Goal: Answer question/provide support: Share knowledge or assist other users

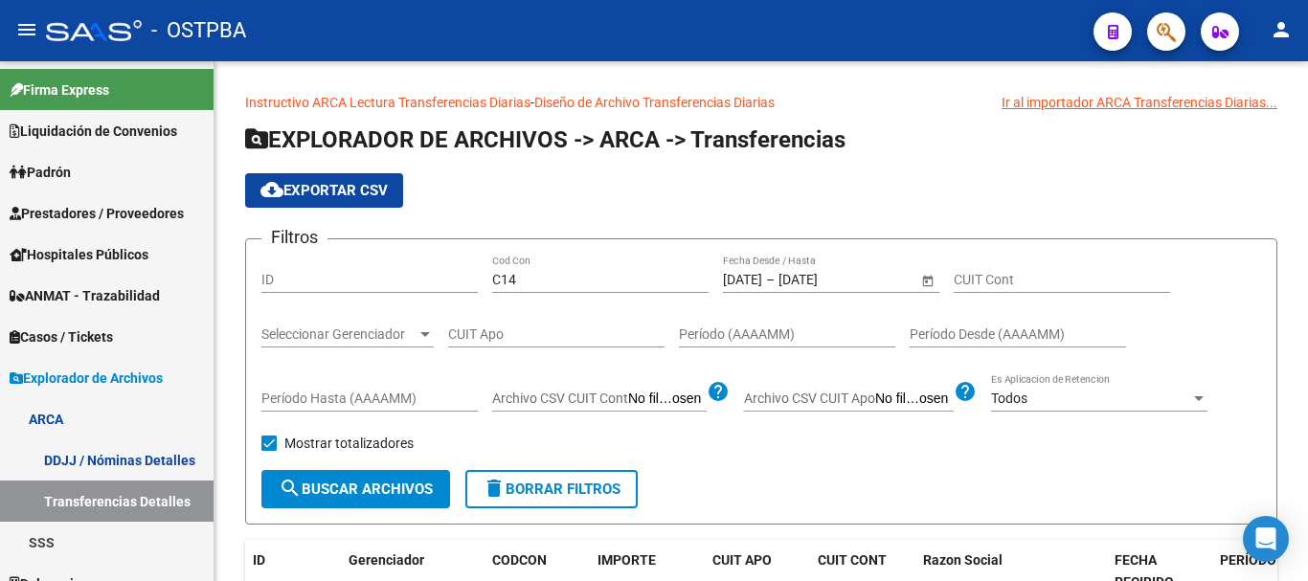
scroll to position [23, 0]
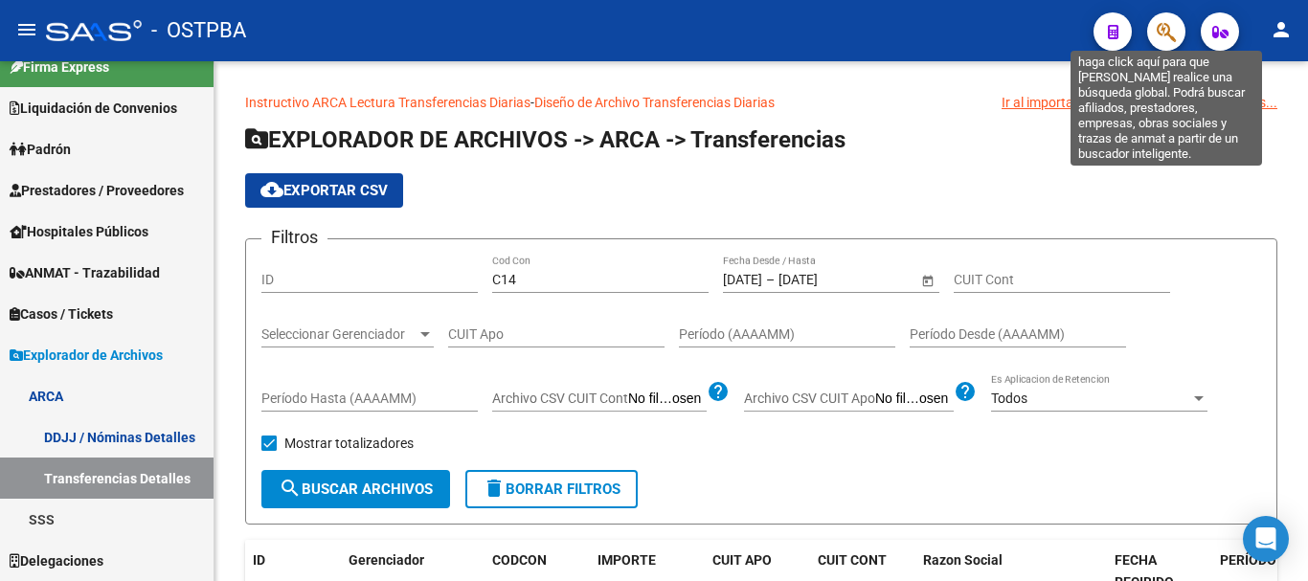
click at [1165, 22] on icon "button" at bounding box center [1165, 32] width 19 height 22
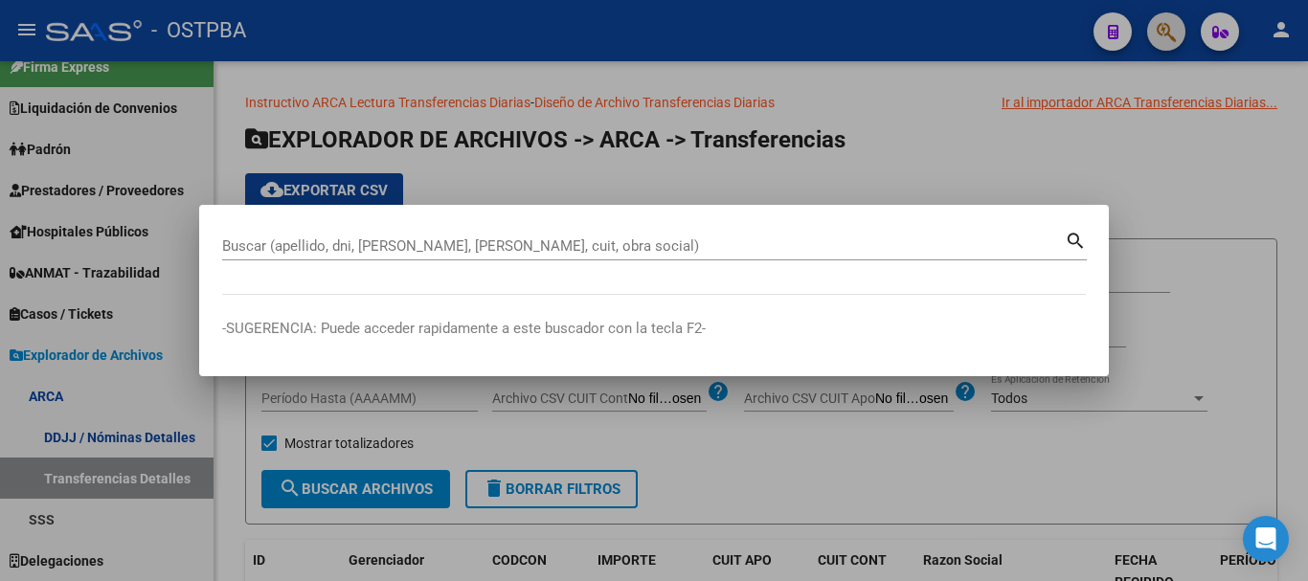
paste input "94971650"
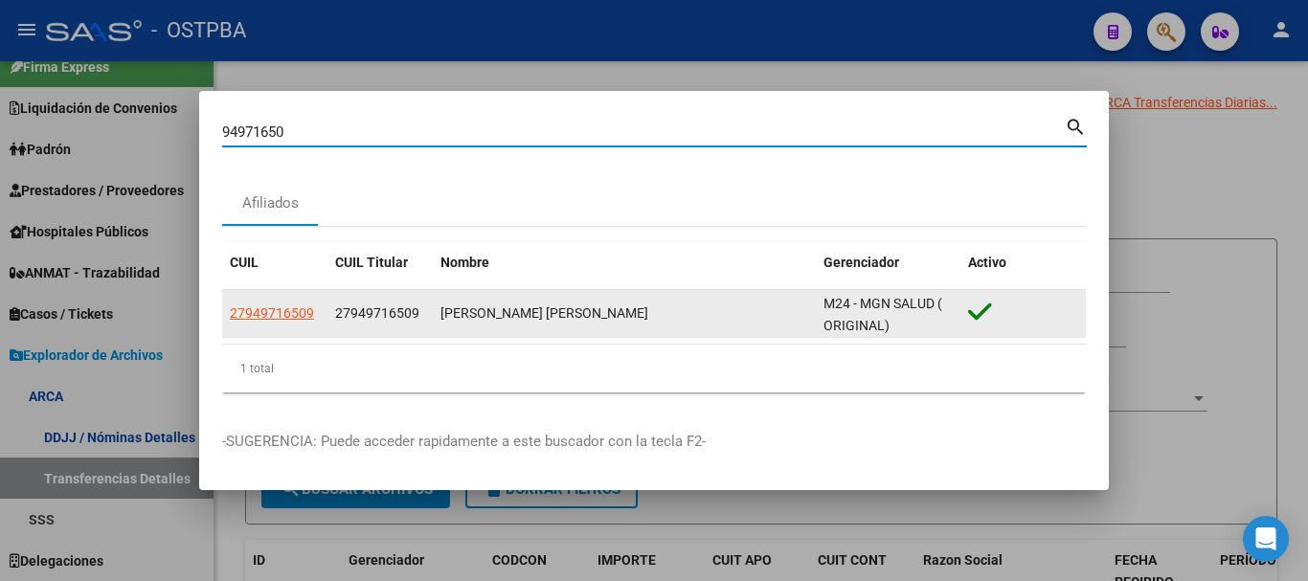
click at [286, 313] on span "27949716509" at bounding box center [272, 312] width 84 height 15
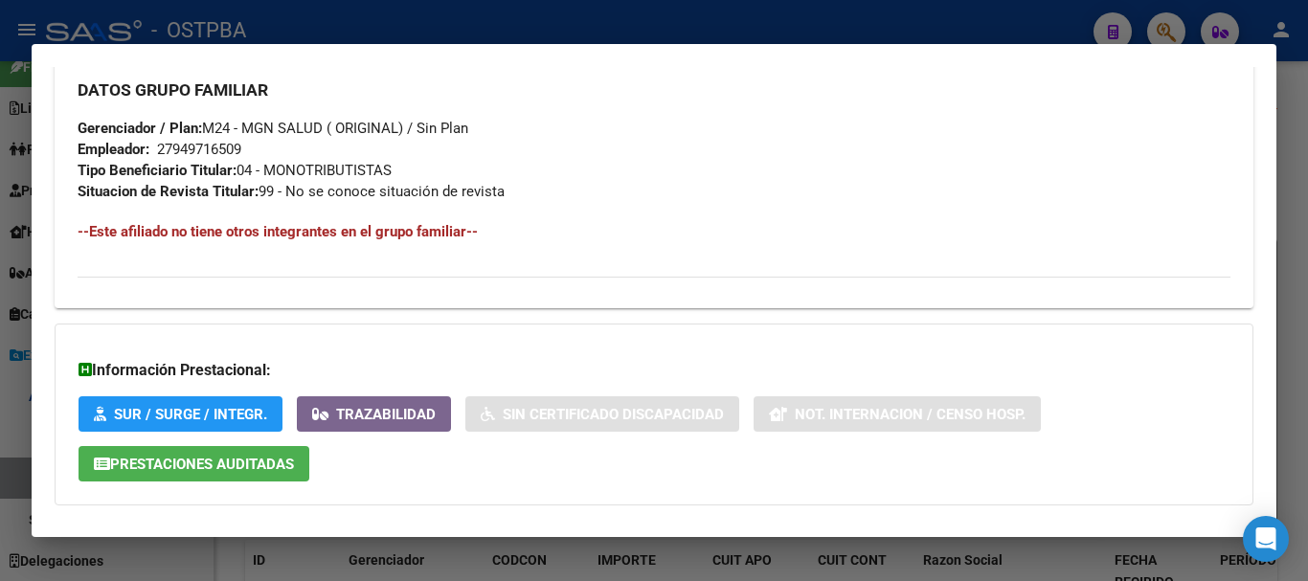
scroll to position [1016, 0]
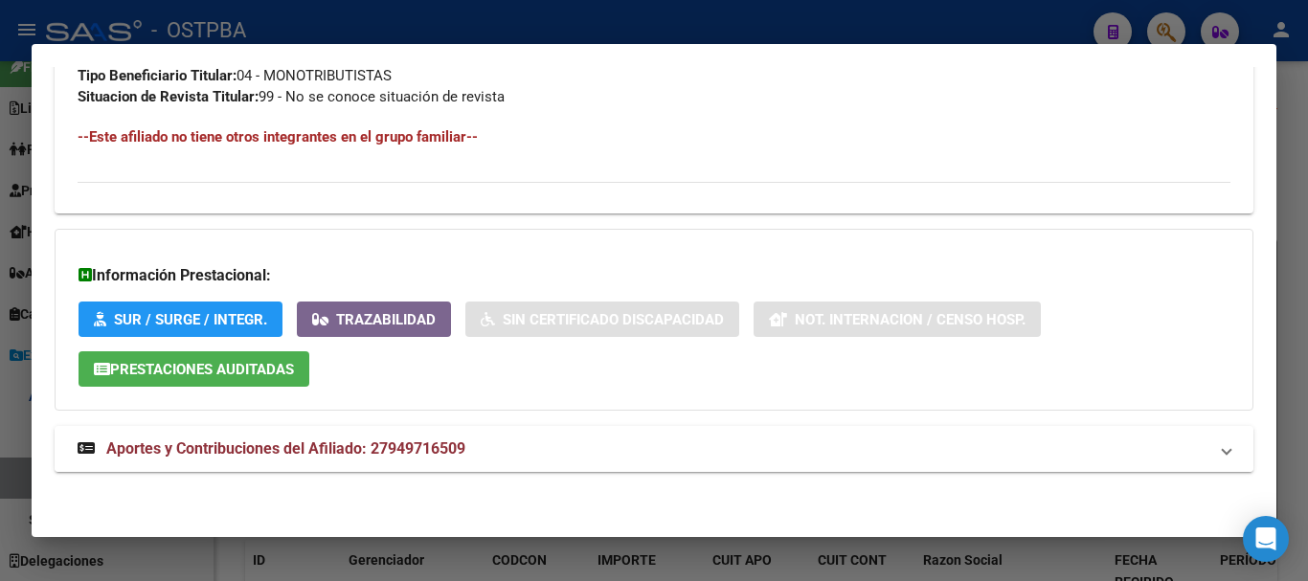
drag, startPoint x: 458, startPoint y: 452, endPoint x: 535, endPoint y: 281, distance: 187.2
click at [459, 452] on span "Aportes y Contribuciones del Afiliado: 27949716509" at bounding box center [285, 448] width 359 height 18
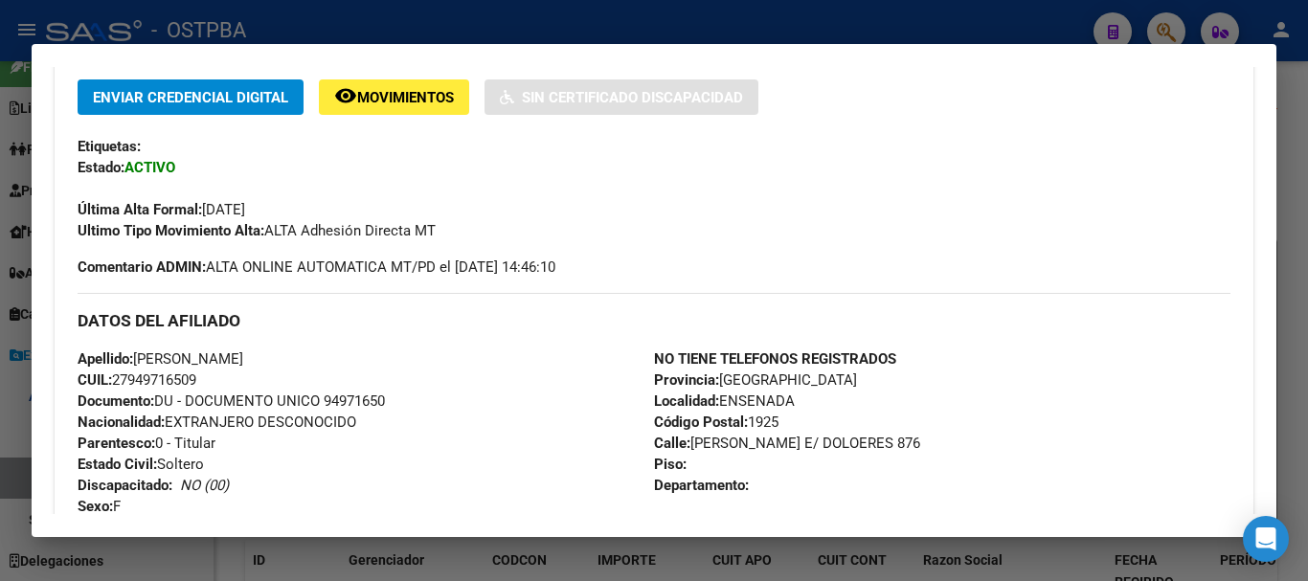
scroll to position [379, 0]
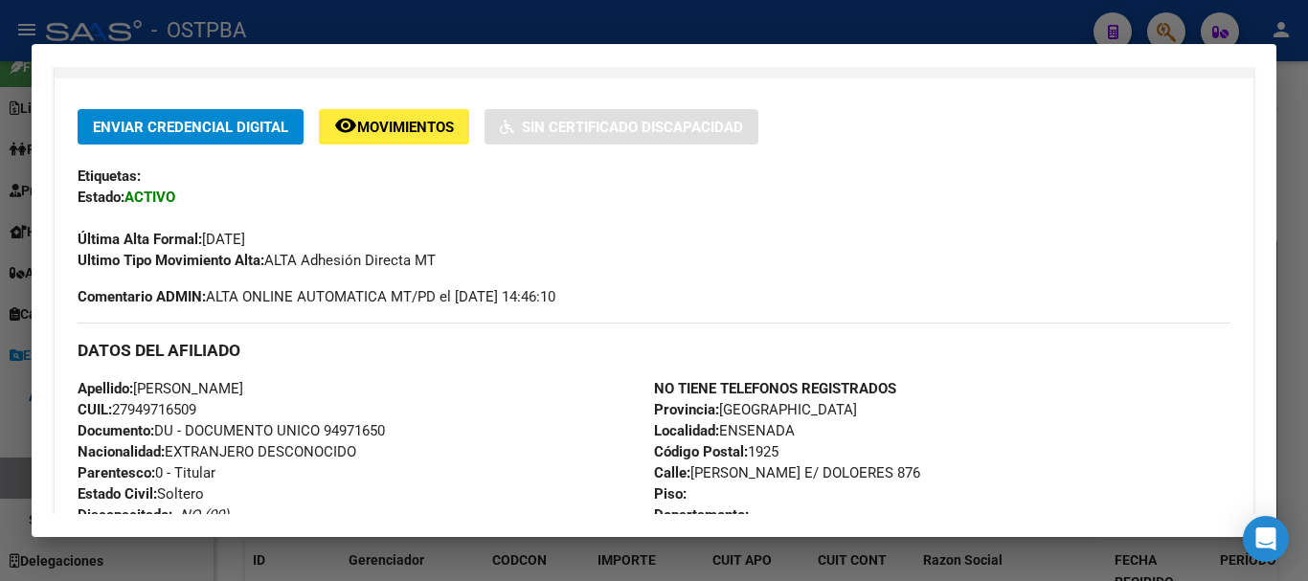
click at [422, 16] on div at bounding box center [654, 290] width 1308 height 581
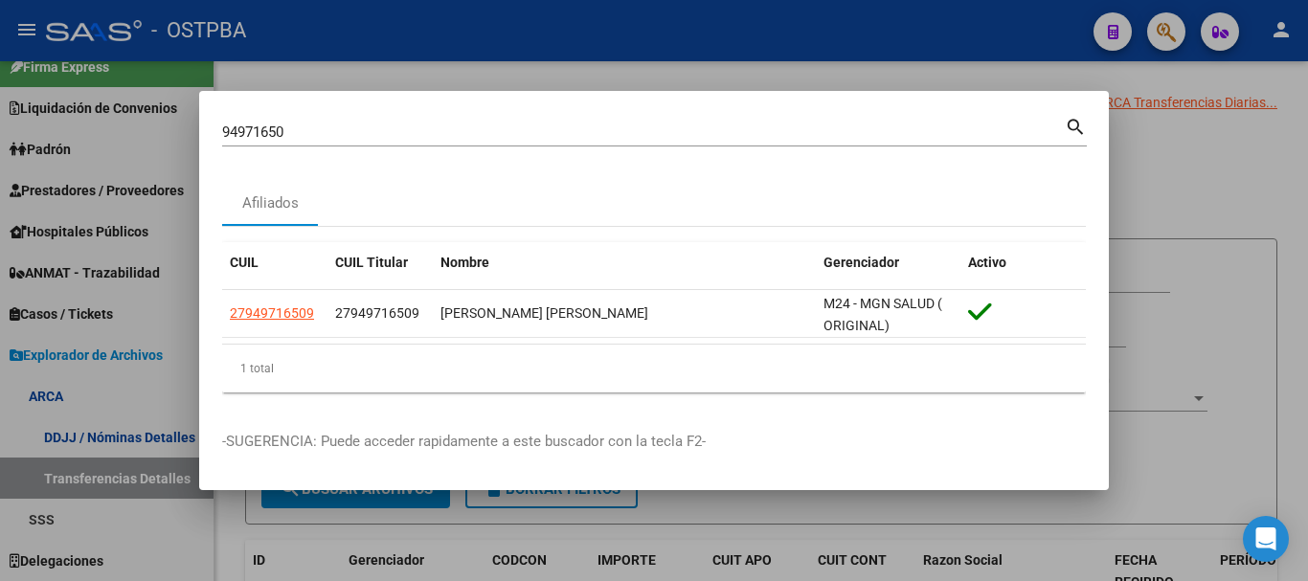
click at [393, 121] on div "94971650 Buscar (apellido, dni, cuil, nro traspaso, cuit, obra social)" at bounding box center [643, 132] width 842 height 29
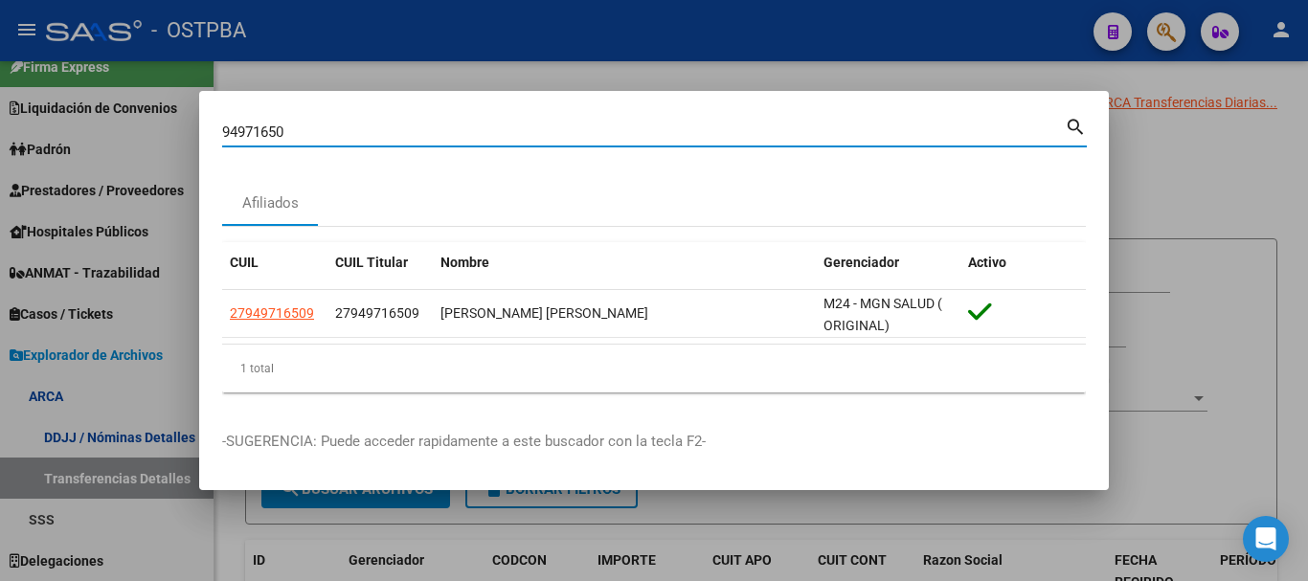
paste input "43153486"
type input "9"
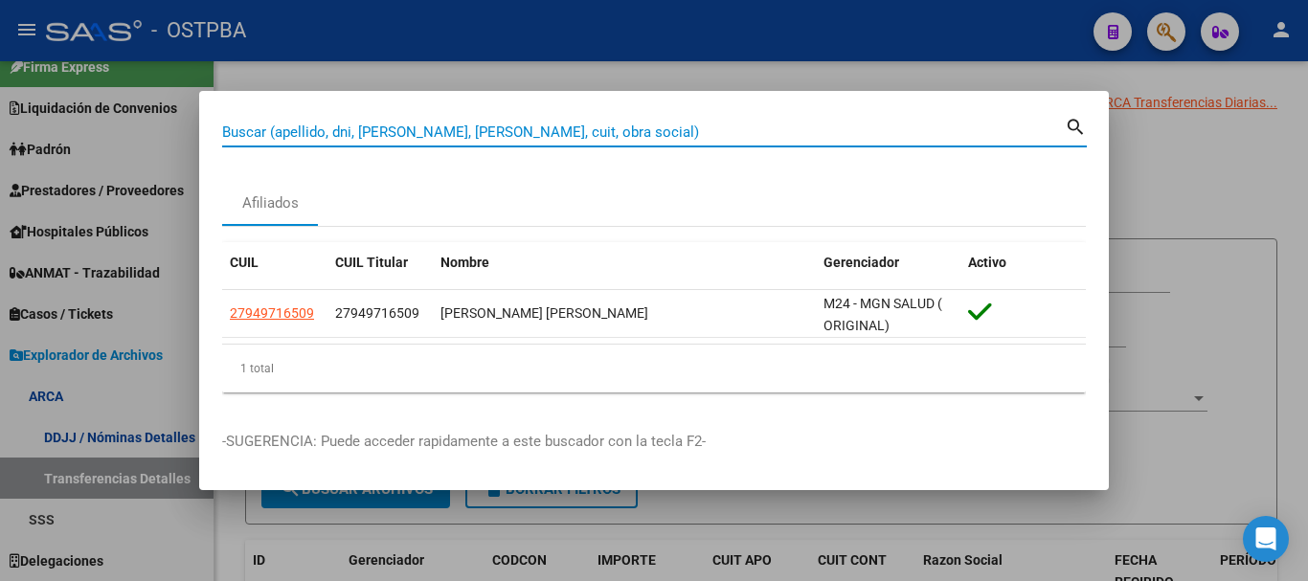
paste input "43153486"
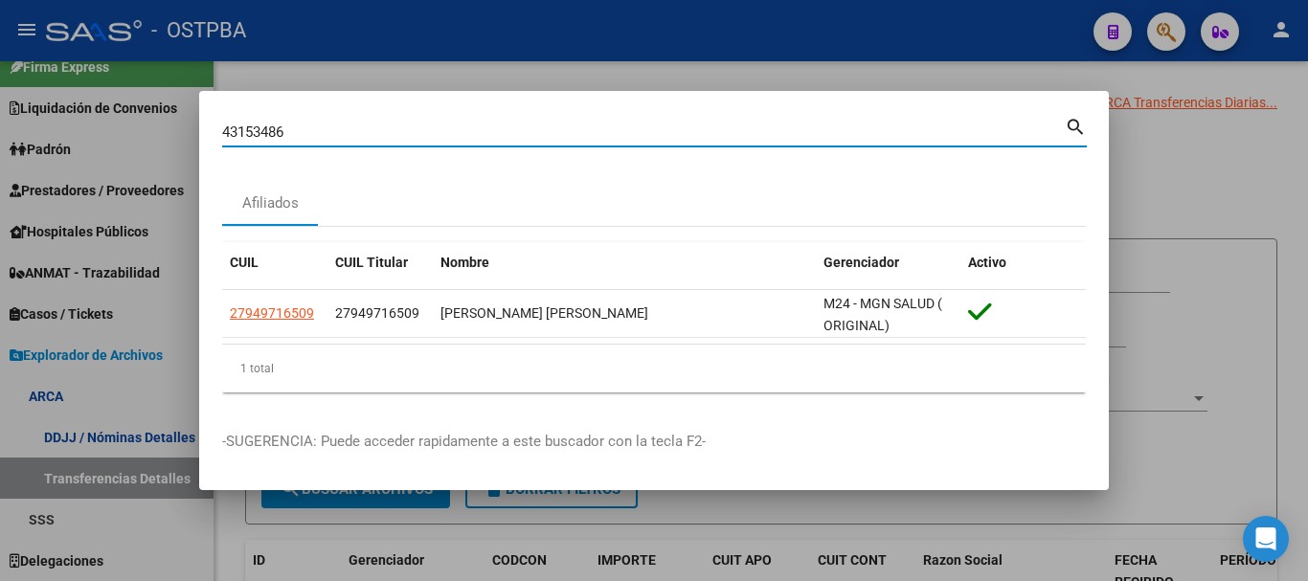
type input "43153486"
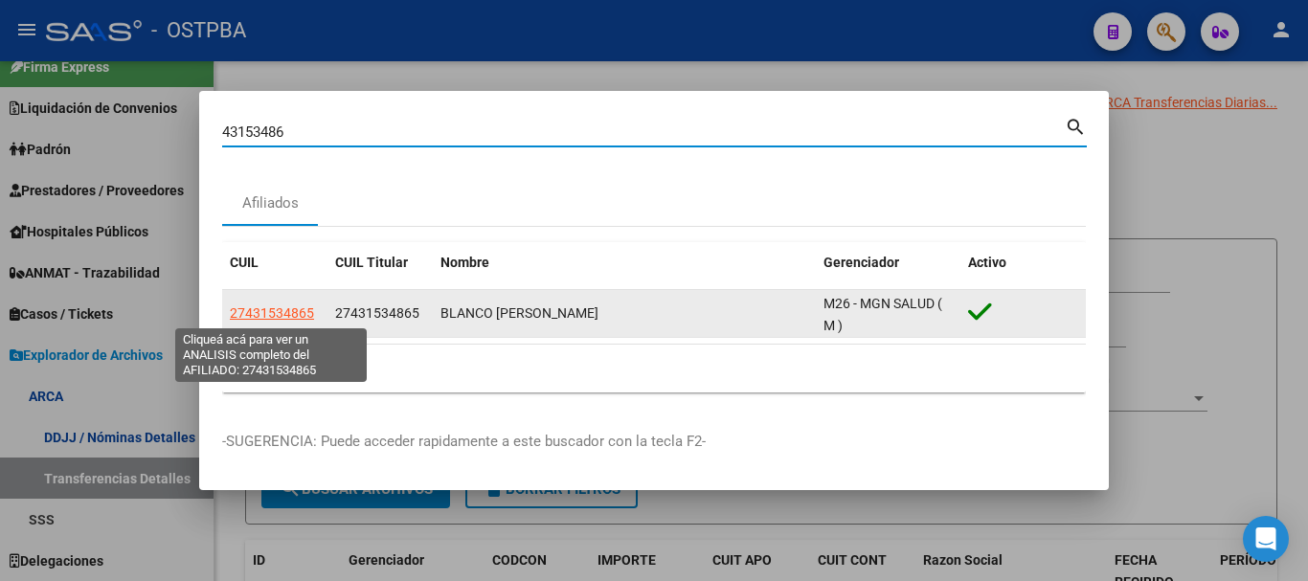
click at [262, 316] on span "27431534865" at bounding box center [272, 312] width 84 height 15
type textarea "27431534865"
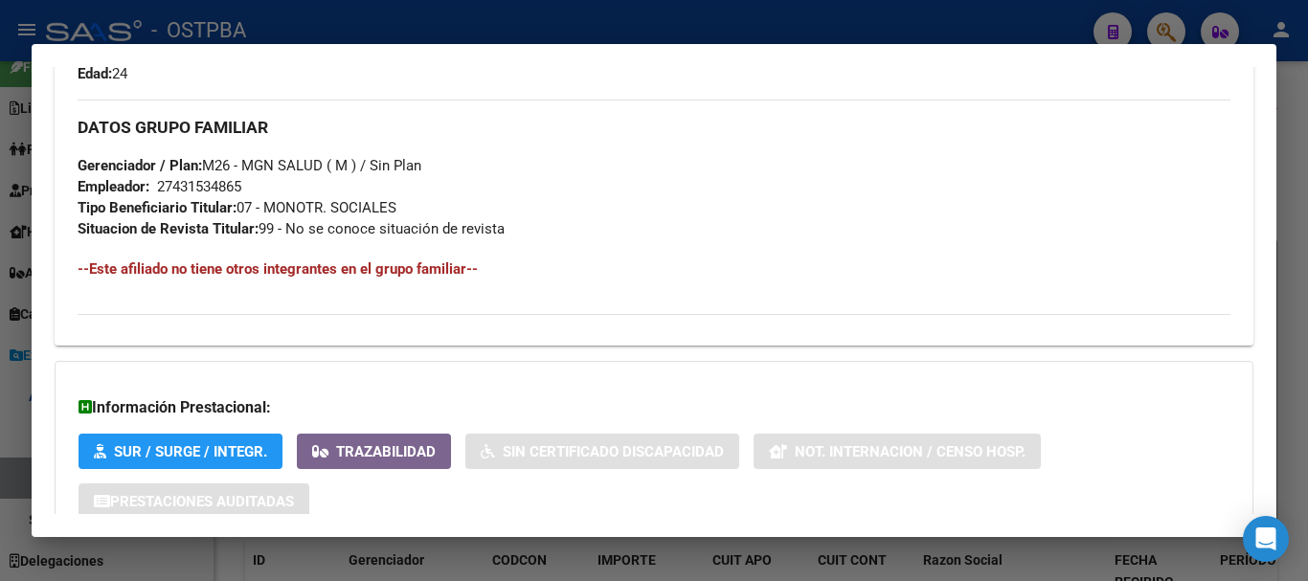
scroll to position [1016, 0]
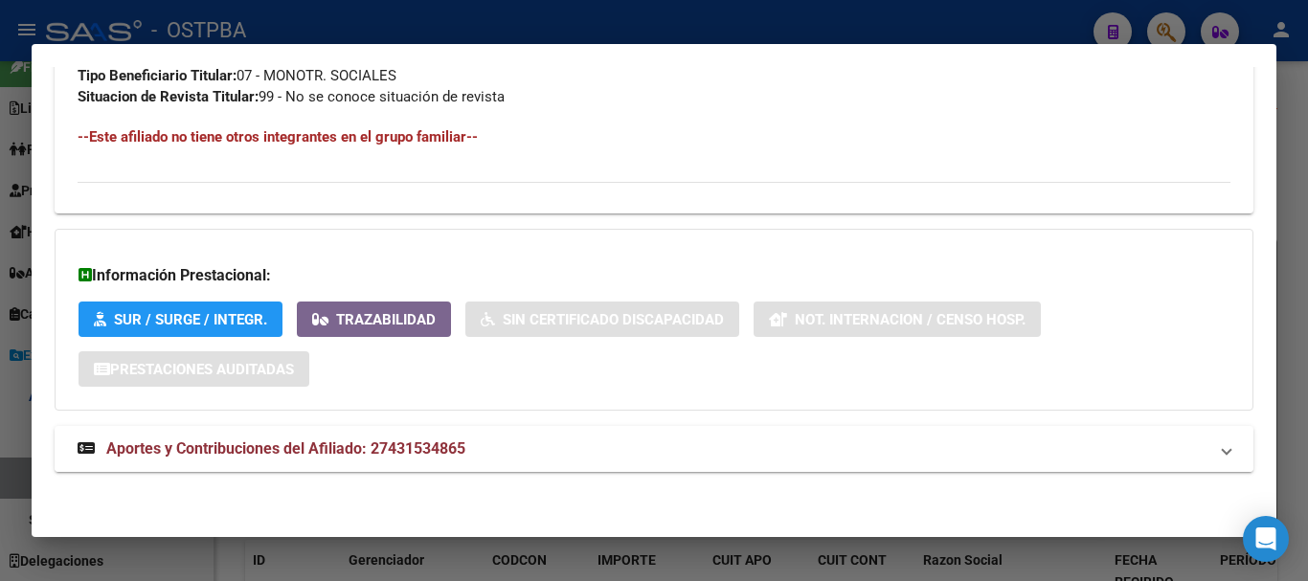
click at [519, 444] on mat-panel-title "Aportes y Contribuciones del Afiliado: 27431534865" at bounding box center [643, 448] width 1130 height 23
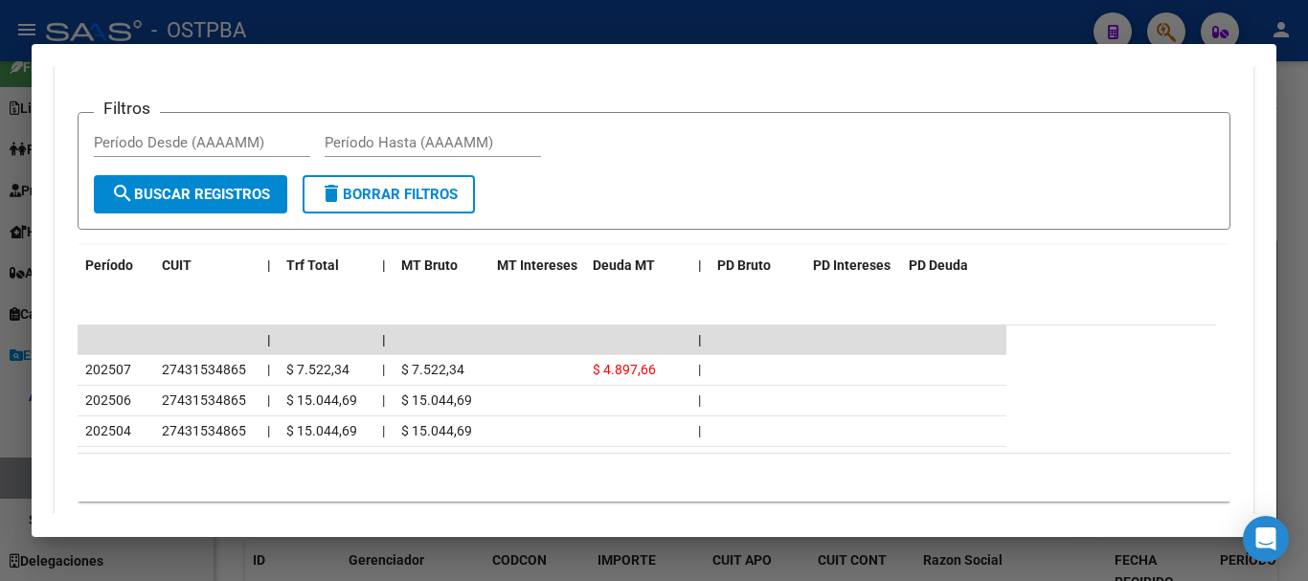
scroll to position [1606, 0]
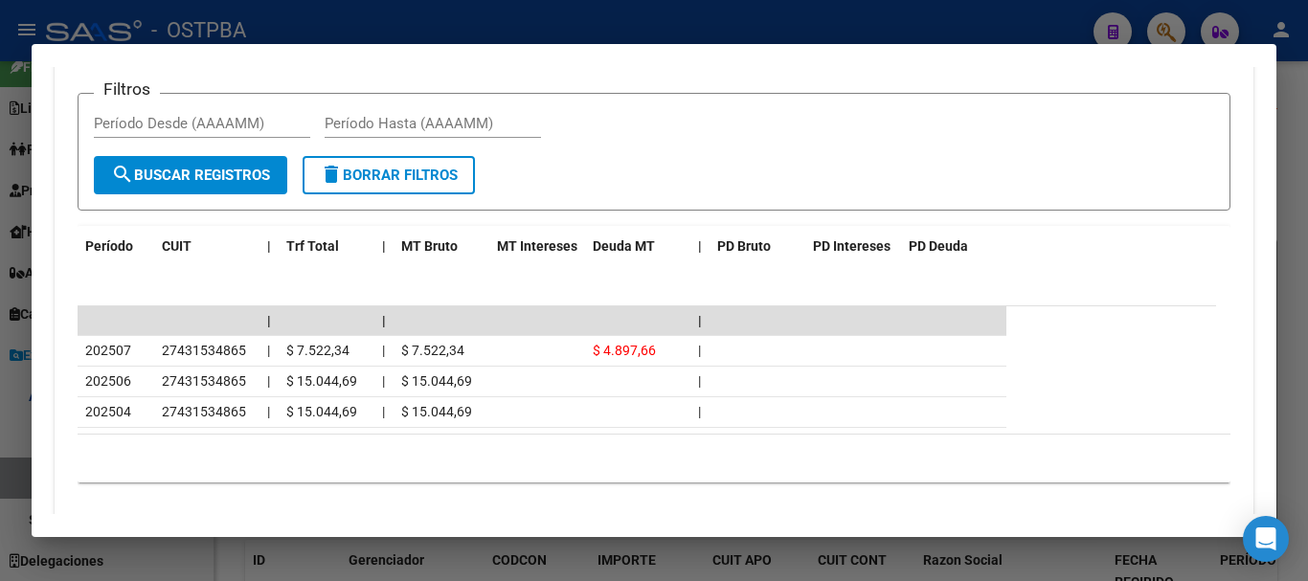
click at [338, 19] on div at bounding box center [654, 290] width 1308 height 581
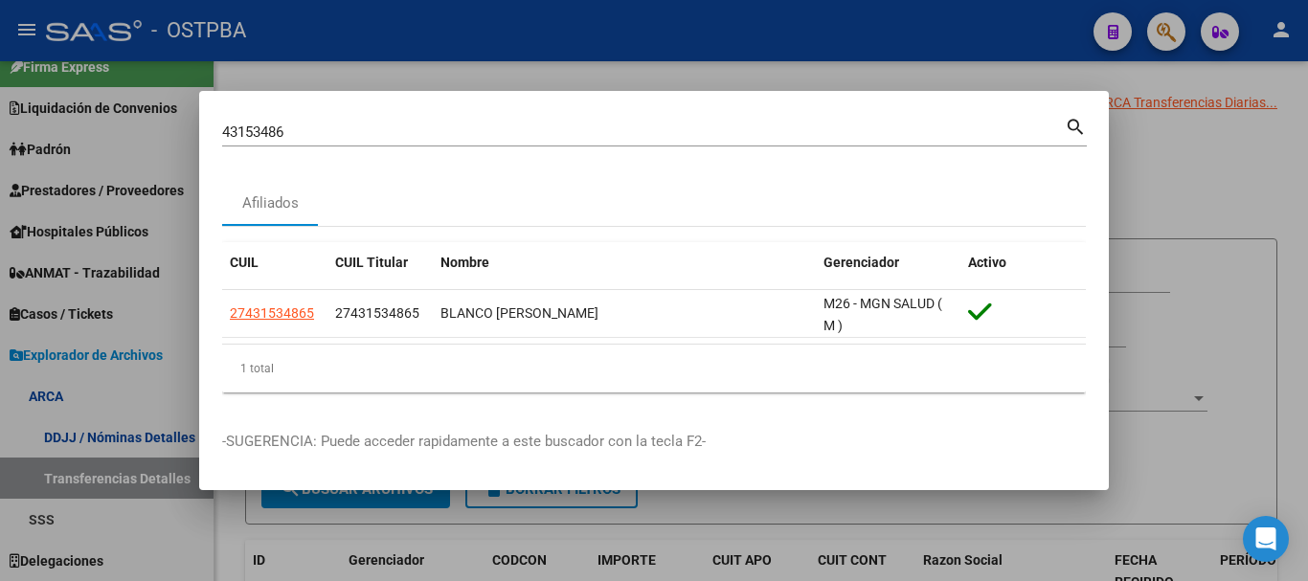
click at [310, 129] on input "43153486" at bounding box center [643, 131] width 842 height 17
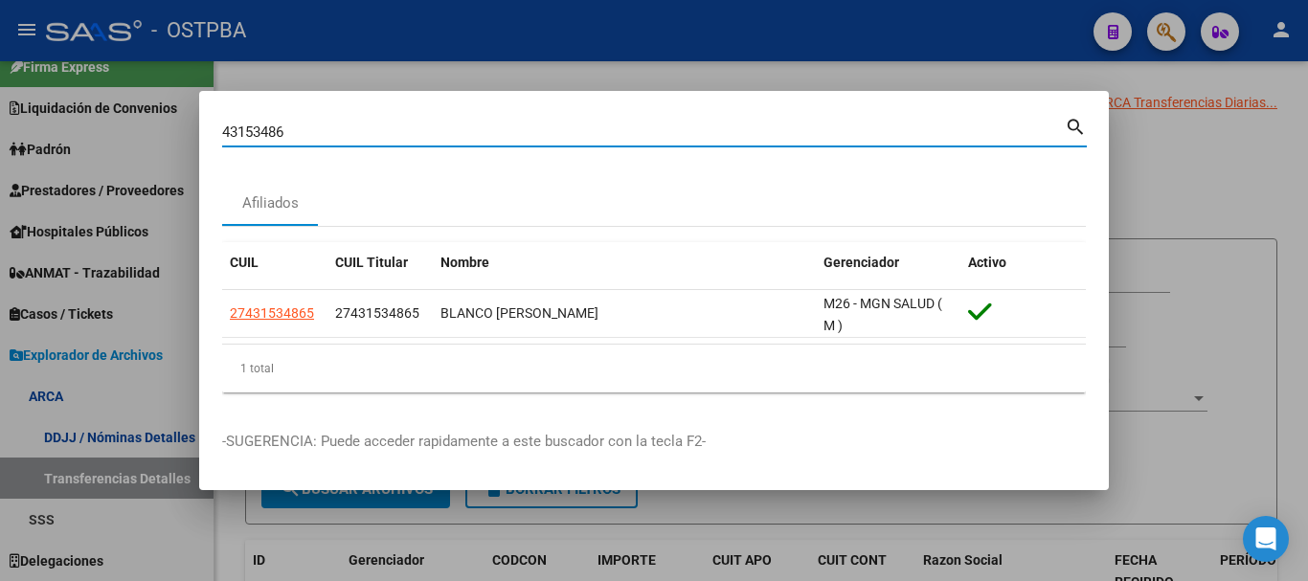
click at [310, 129] on input "43153486" at bounding box center [643, 131] width 842 height 17
paste input "547839"
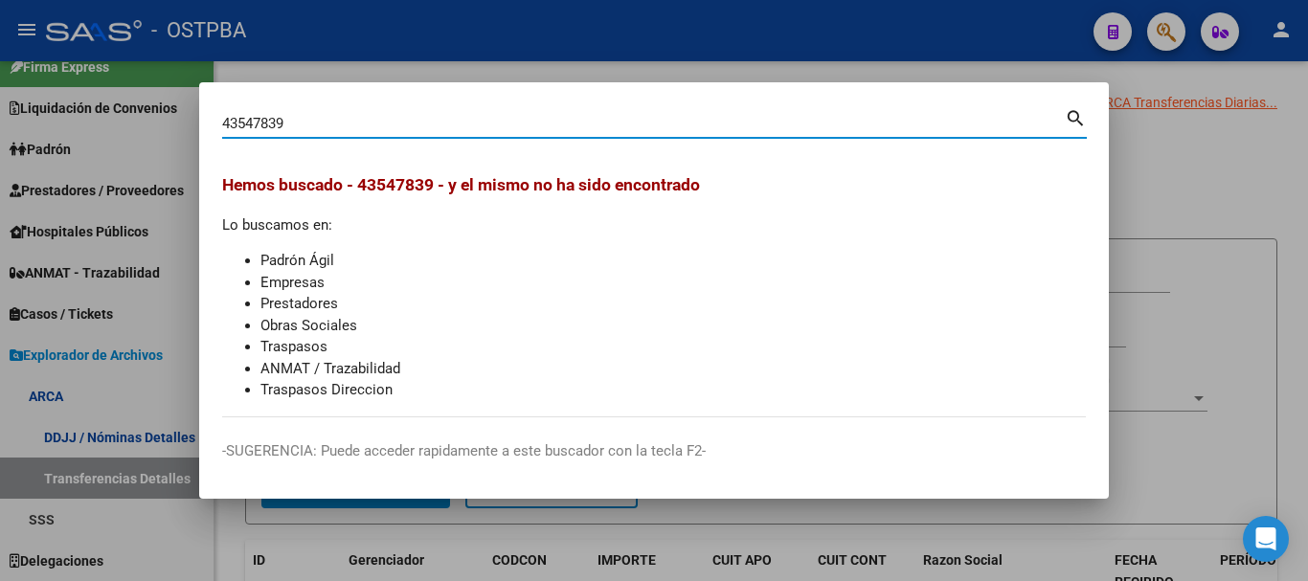
type input "43547839"
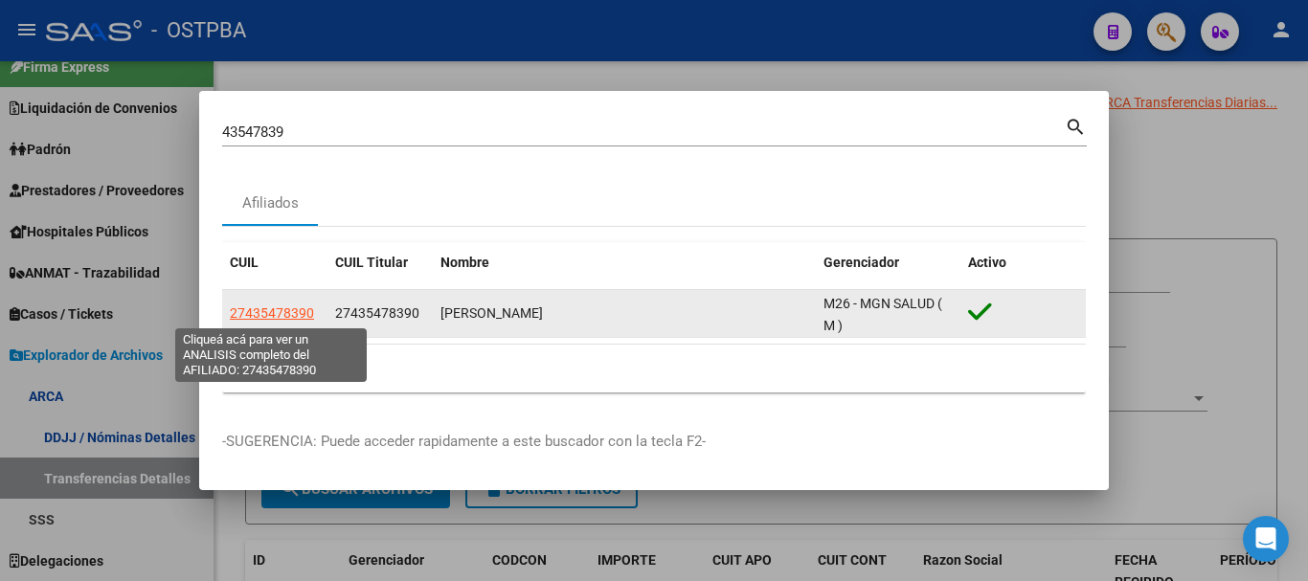
click at [273, 305] on span "27435478390" at bounding box center [272, 312] width 84 height 15
type textarea "27435478390"
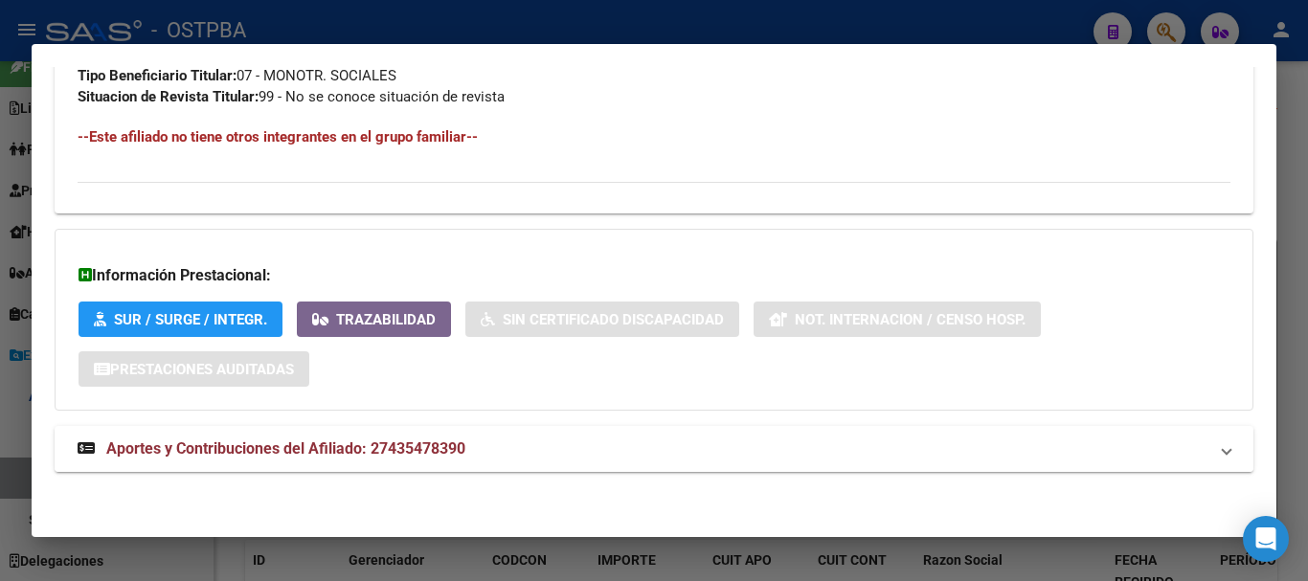
click at [437, 437] on mat-expansion-panel-header "Aportes y Contribuciones del Afiliado: 27435478390" at bounding box center [654, 449] width 1198 height 46
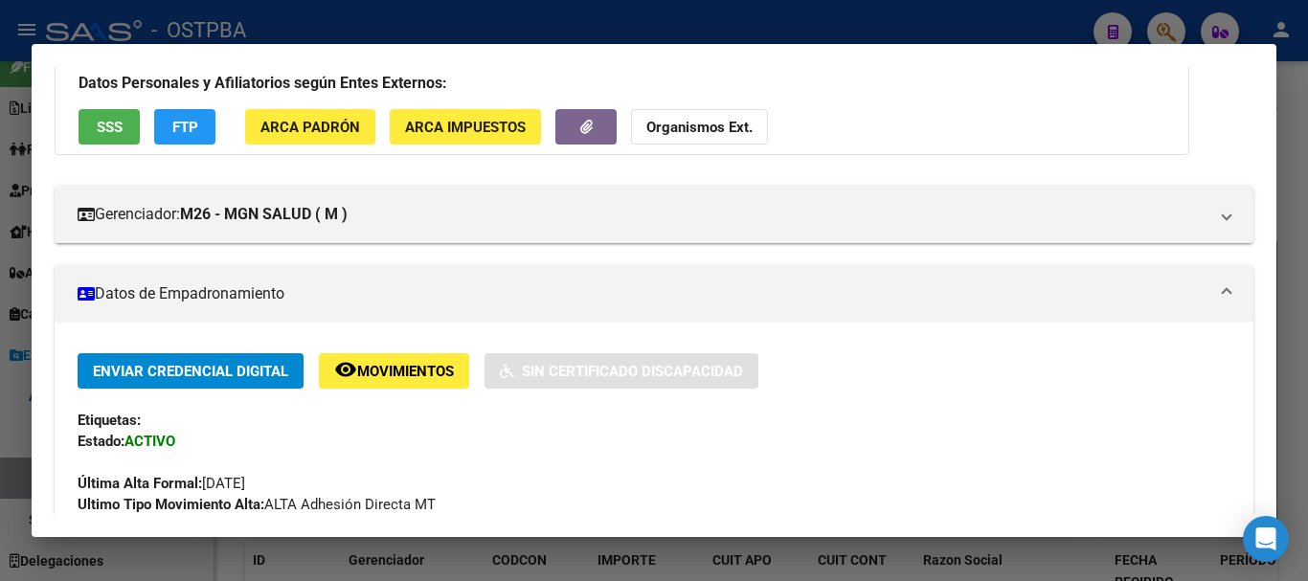
scroll to position [0, 0]
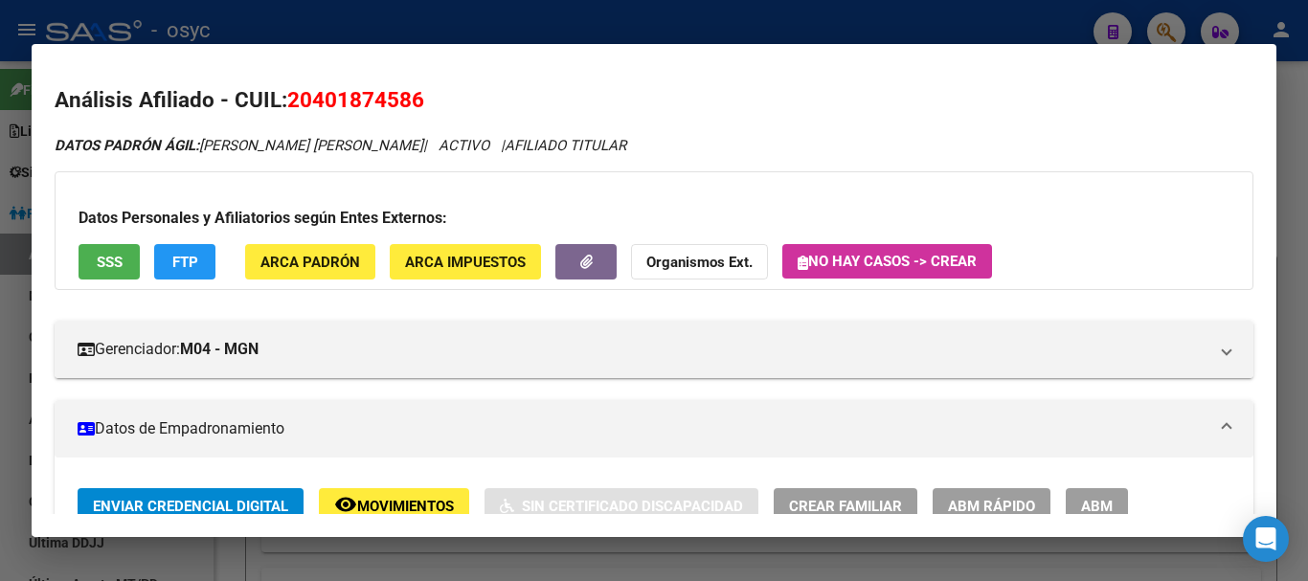
scroll to position [617, 0]
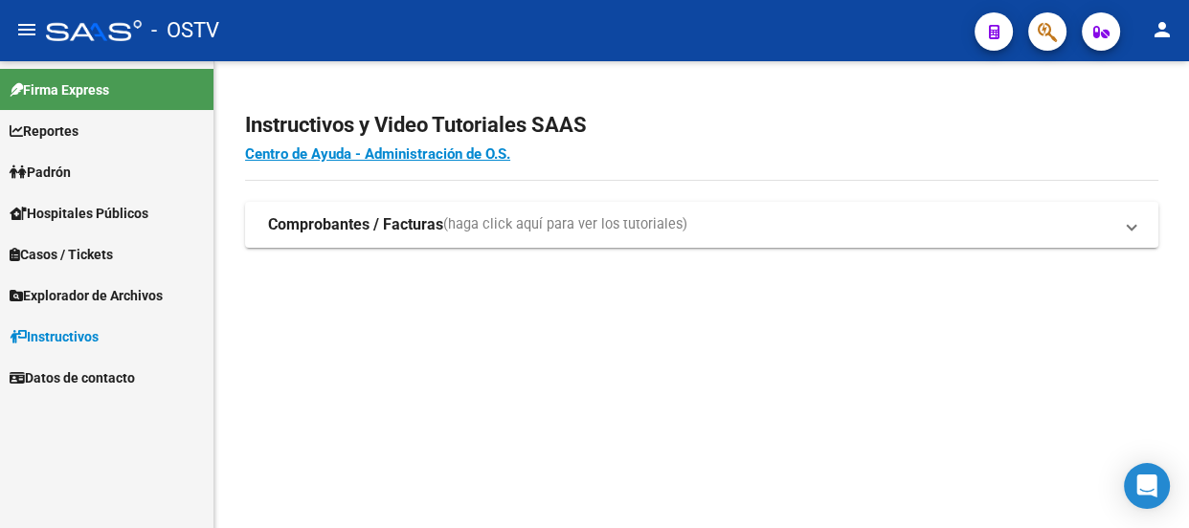
click at [1043, 30] on icon "button" at bounding box center [1047, 32] width 19 height 22
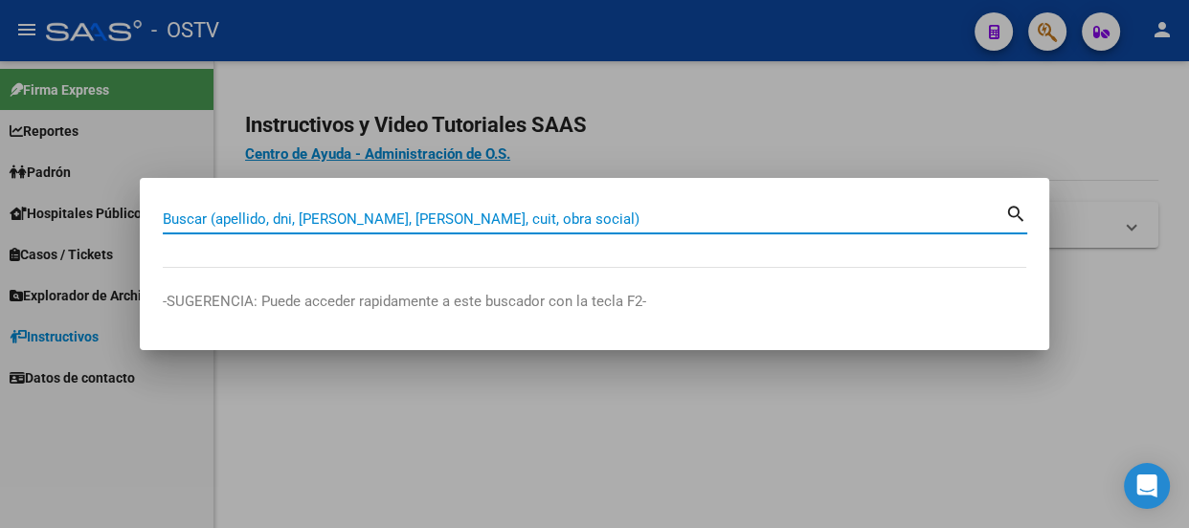
paste input "207880952"
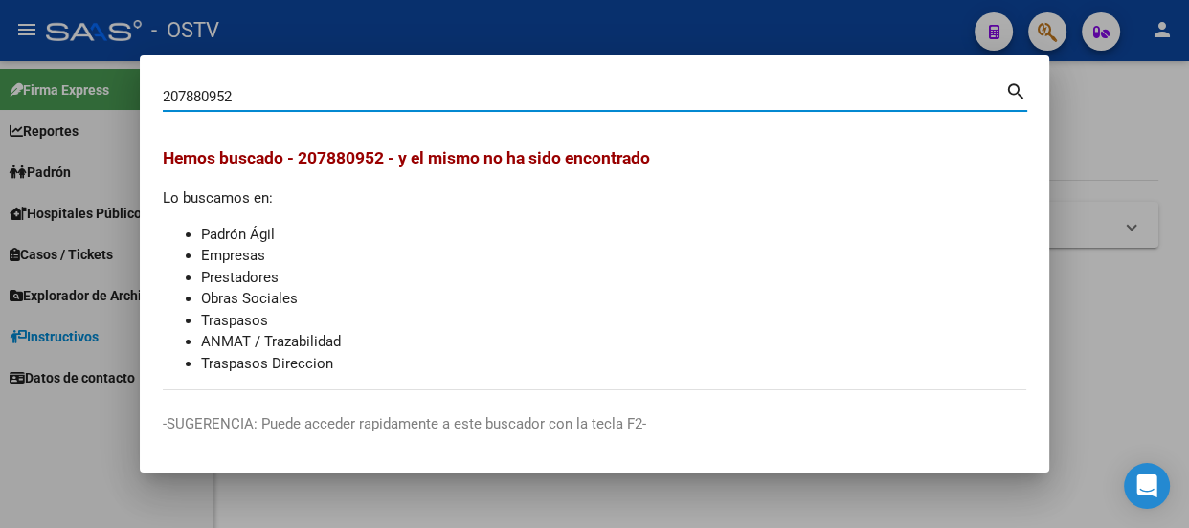
drag, startPoint x: 262, startPoint y: 101, endPoint x: 0, endPoint y: 83, distance: 262.9
click at [0, 90] on div "207880952 Buscar (apellido, dni, cuil, nro traspaso, cuit, obra social) search …" at bounding box center [594, 264] width 1189 height 528
type input "enriquez"
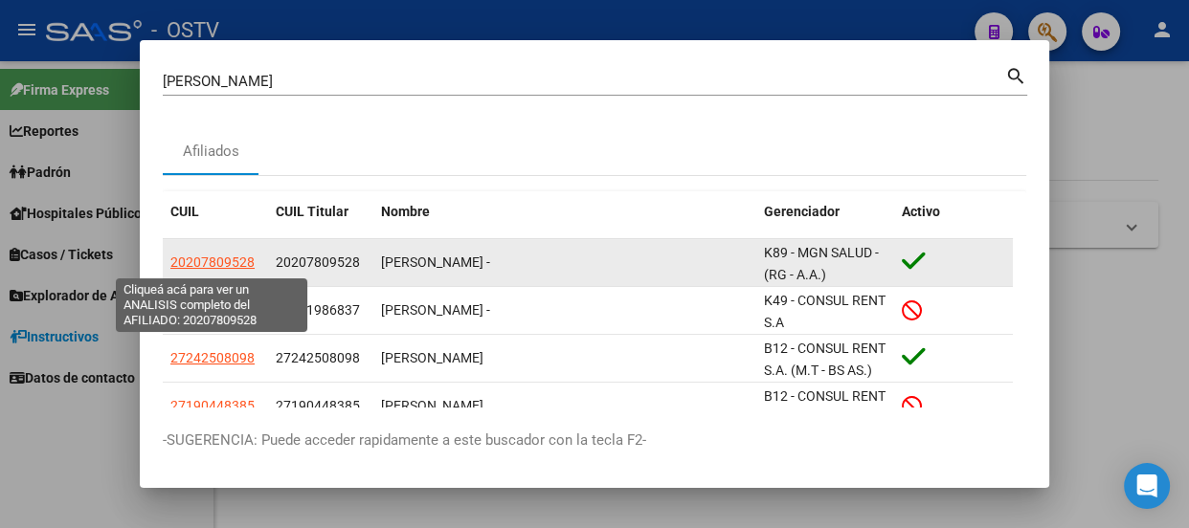
click at [192, 256] on span "20207809528" at bounding box center [212, 262] width 84 height 15
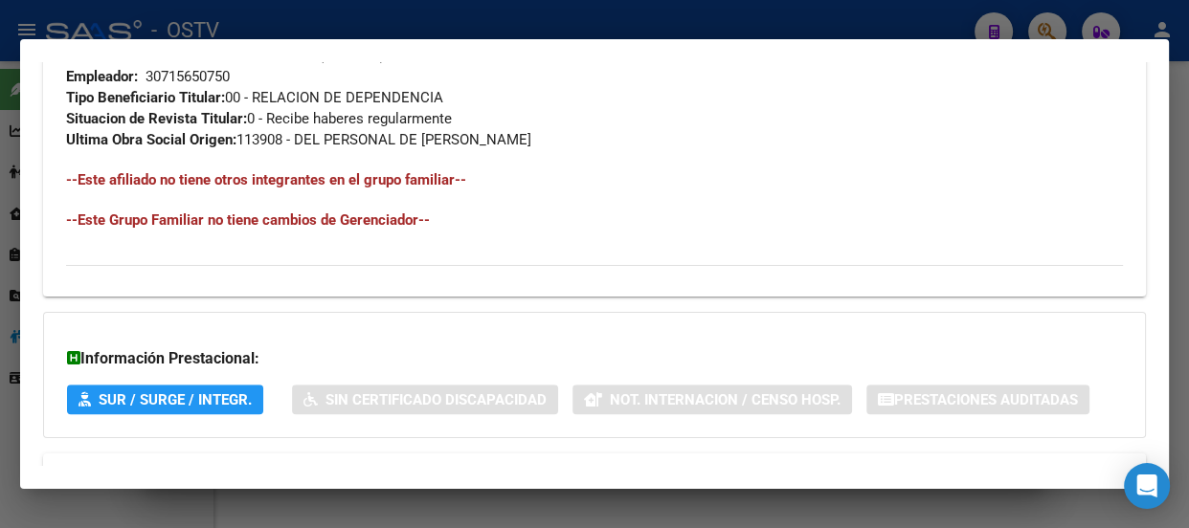
scroll to position [1186, 0]
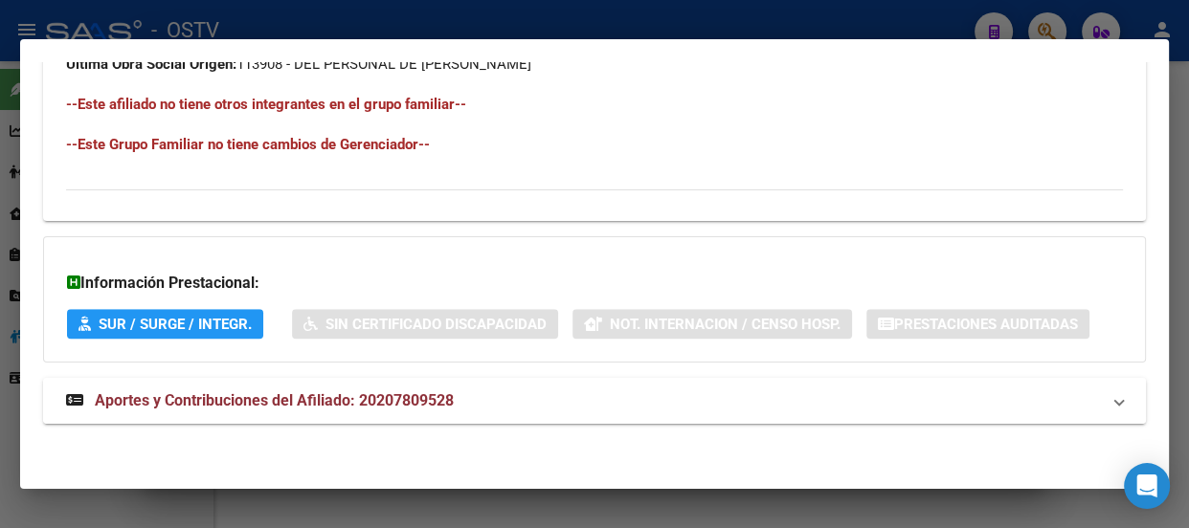
click at [454, 392] on span "Aportes y Contribuciones del Afiliado: 20207809528" at bounding box center [274, 401] width 359 height 18
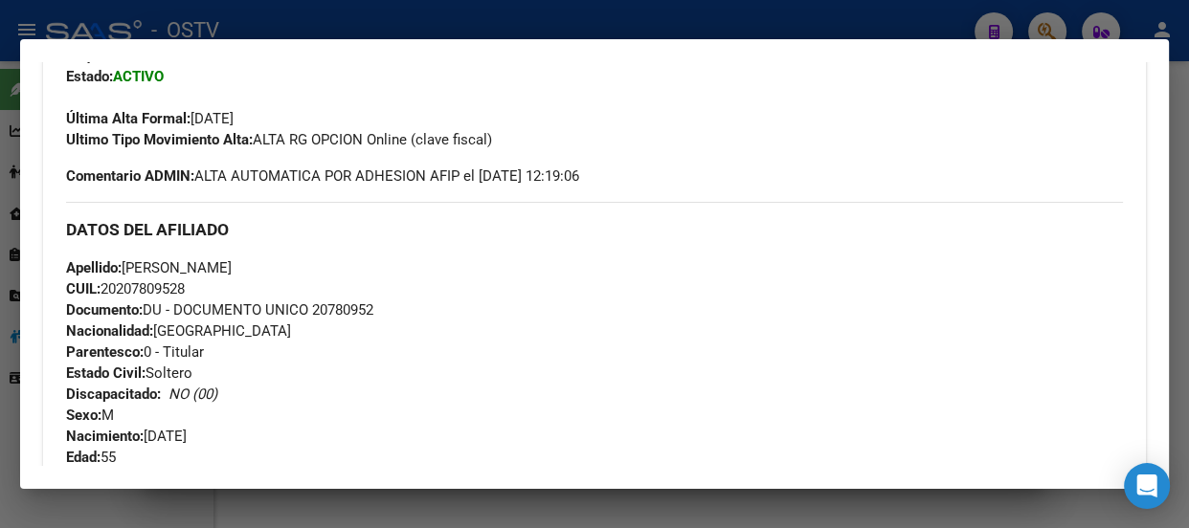
scroll to position [522, 0]
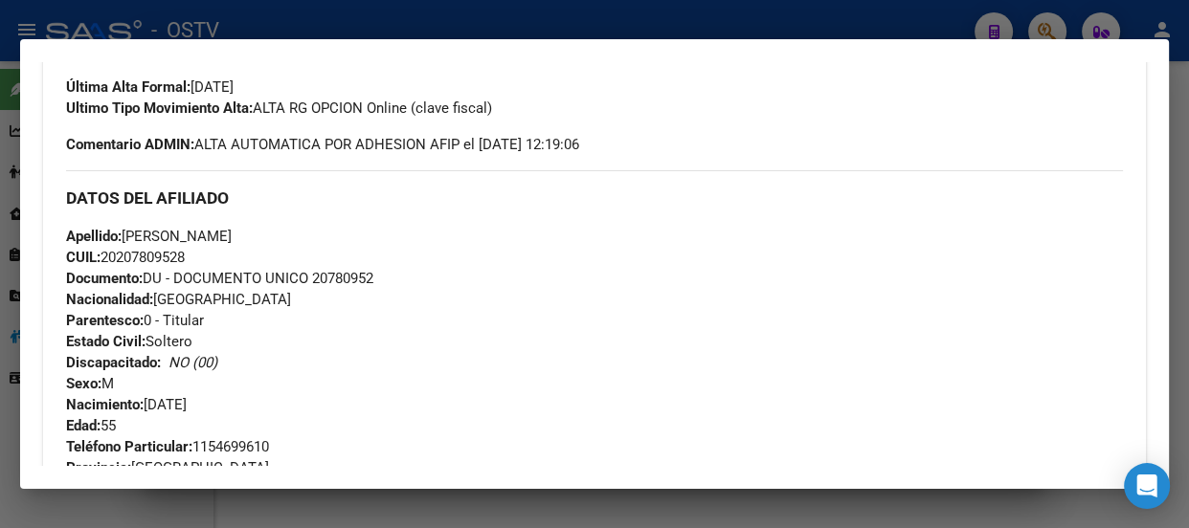
click at [423, 282] on div "Apellido: ENRIQUEZ CARLOS FRANCISCO CUIL: 20207809528 Documento: DU - DOCUMENTO…" at bounding box center [594, 331] width 1057 height 211
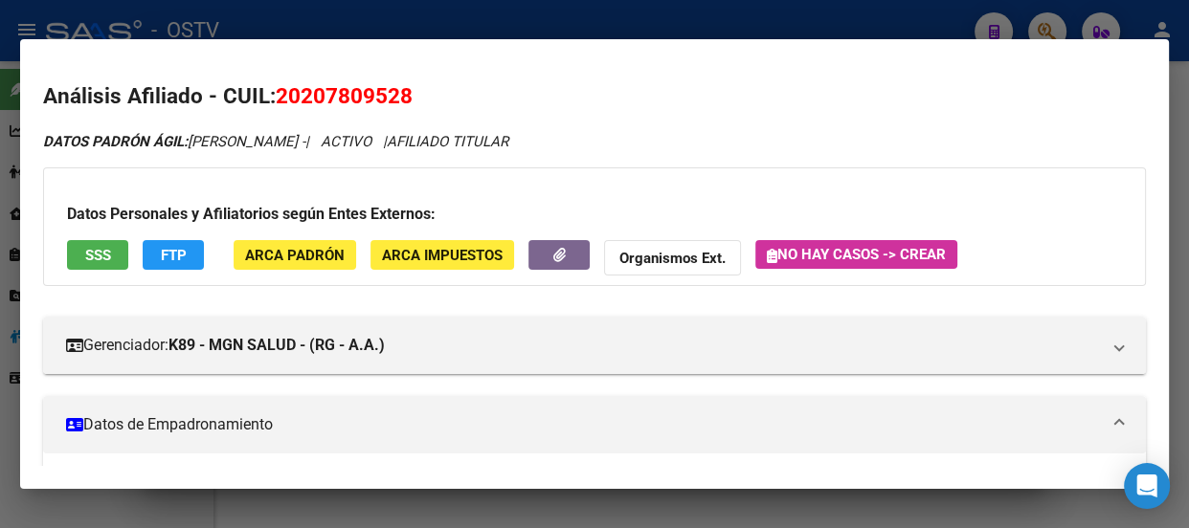
scroll to position [522, 0]
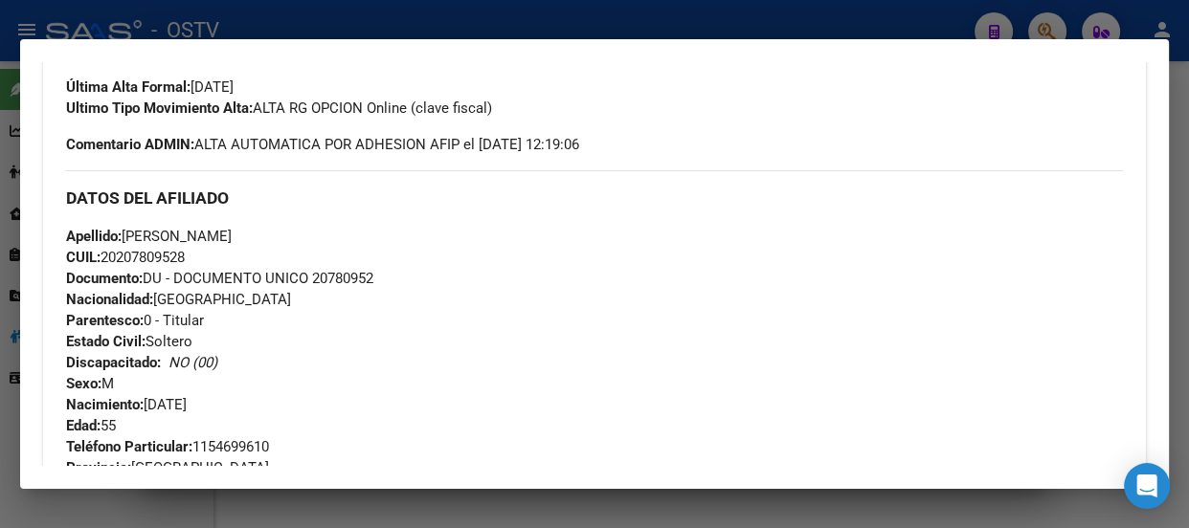
click at [337, 31] on div at bounding box center [594, 264] width 1189 height 528
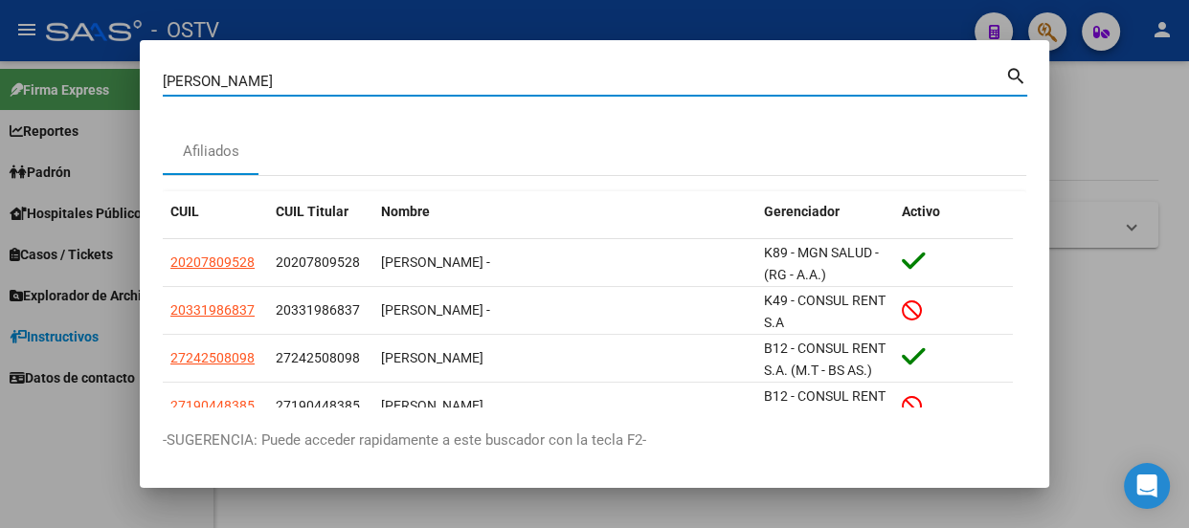
click at [342, 85] on input "enriquez" at bounding box center [584, 81] width 842 height 17
paste input "94971650"
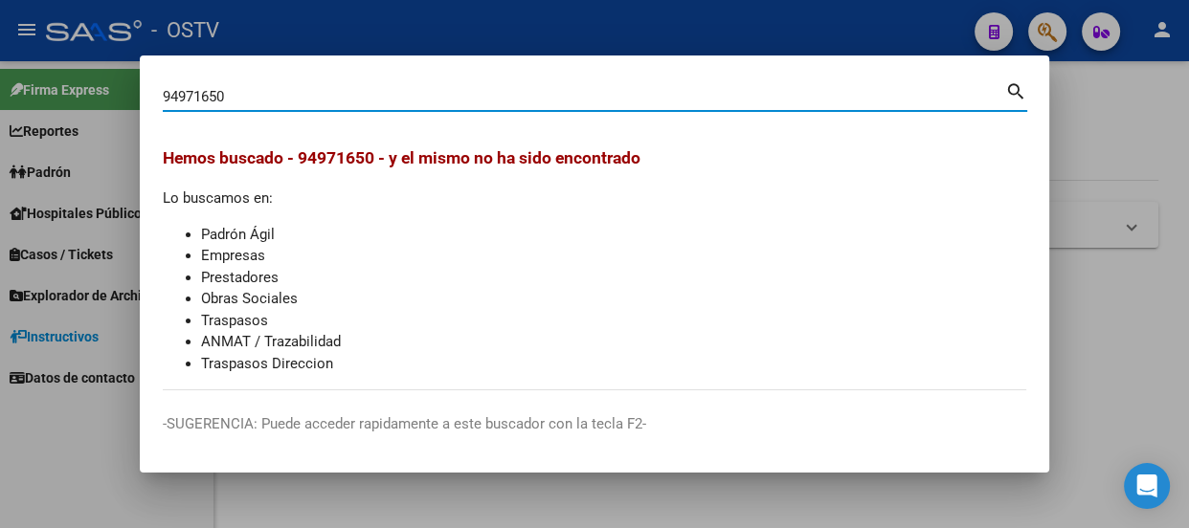
click at [316, 98] on input "94971650" at bounding box center [584, 96] width 842 height 17
click at [320, 98] on input "94971650" at bounding box center [584, 96] width 842 height 17
paste input "2909545"
type input "92909545"
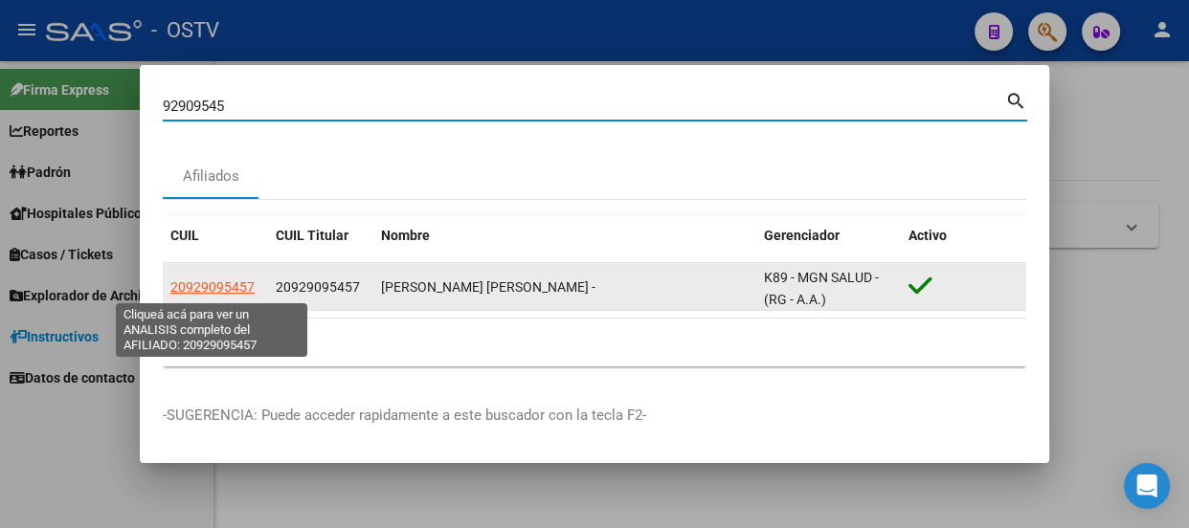
click at [205, 289] on span "20929095457" at bounding box center [212, 287] width 84 height 15
type textarea "20929095457"
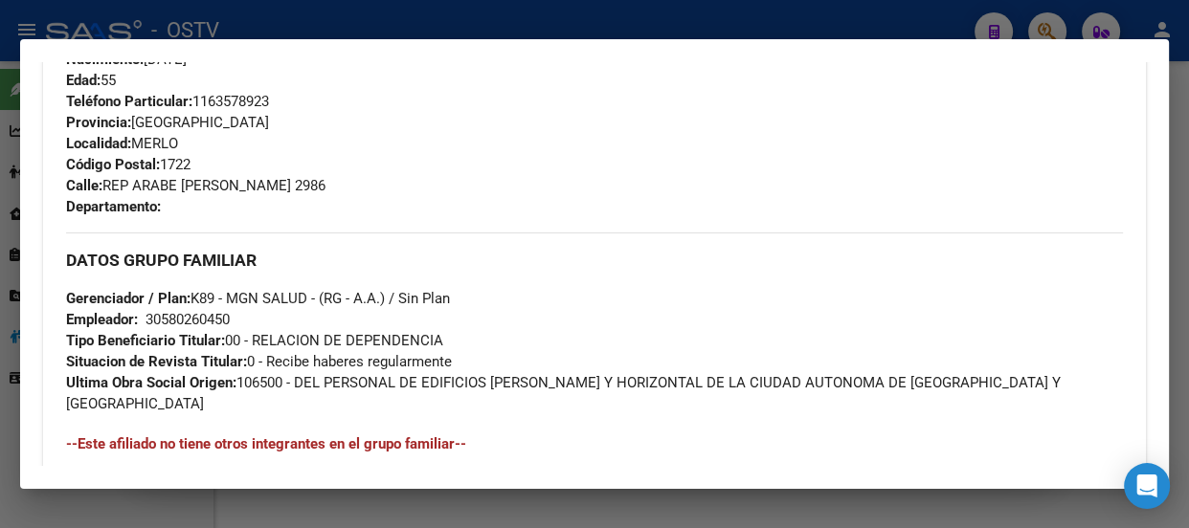
scroll to position [870, 0]
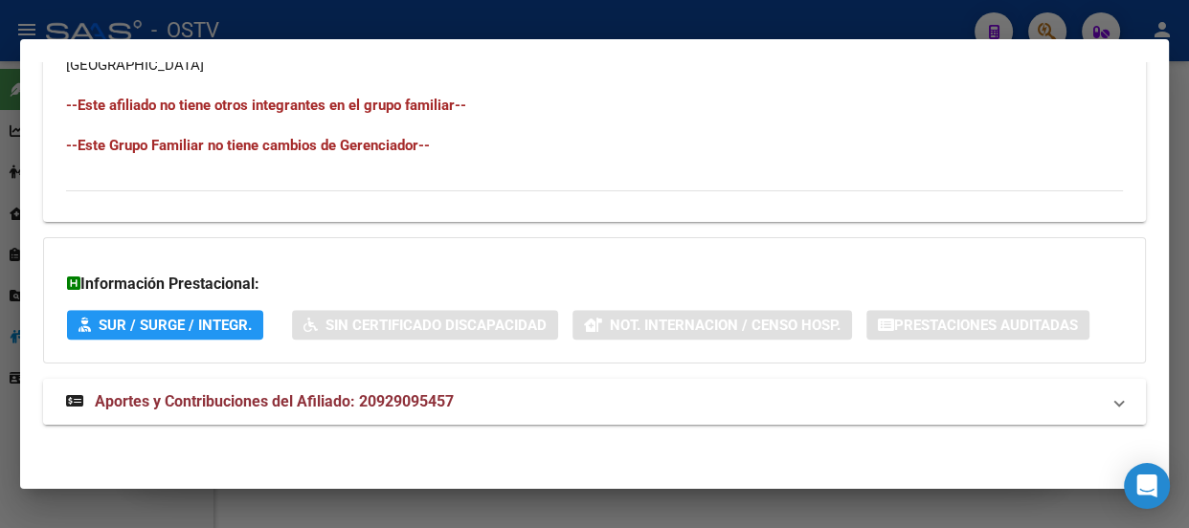
click at [328, 399] on span "Aportes y Contribuciones del Afiliado: 20929095457" at bounding box center [274, 401] width 359 height 18
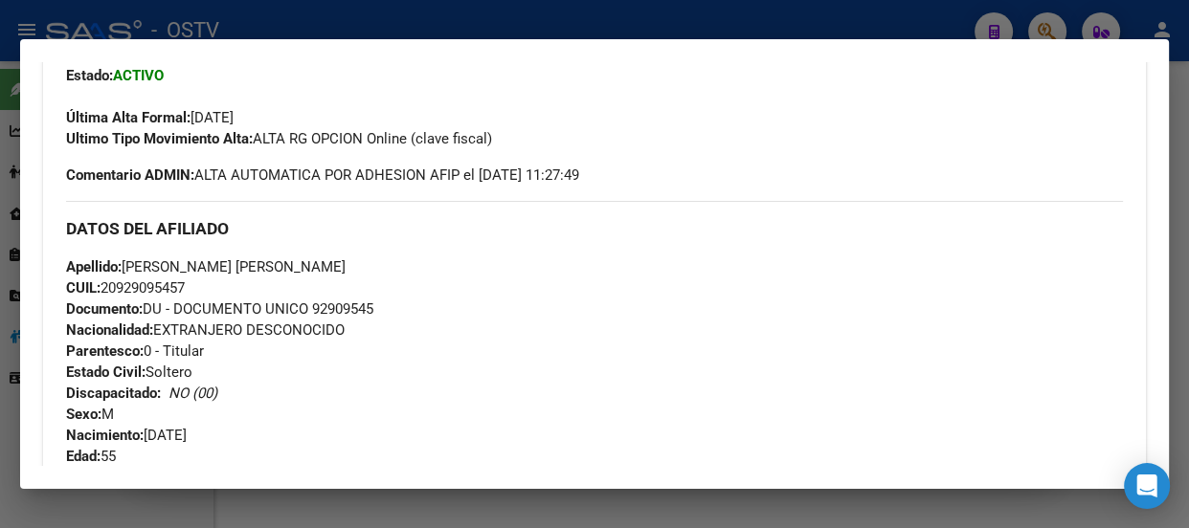
scroll to position [522, 0]
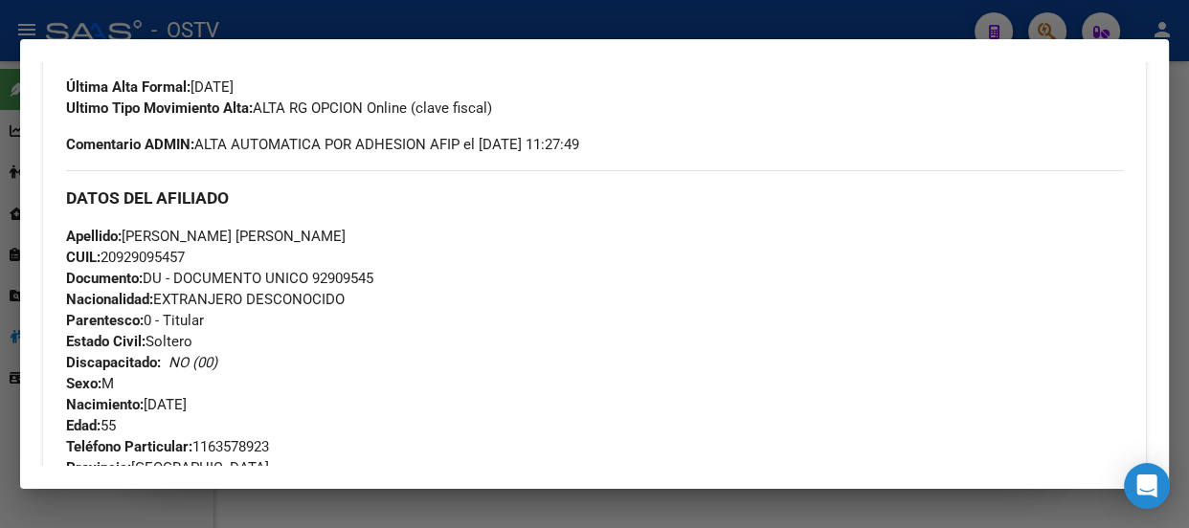
click at [363, 7] on div at bounding box center [594, 264] width 1189 height 528
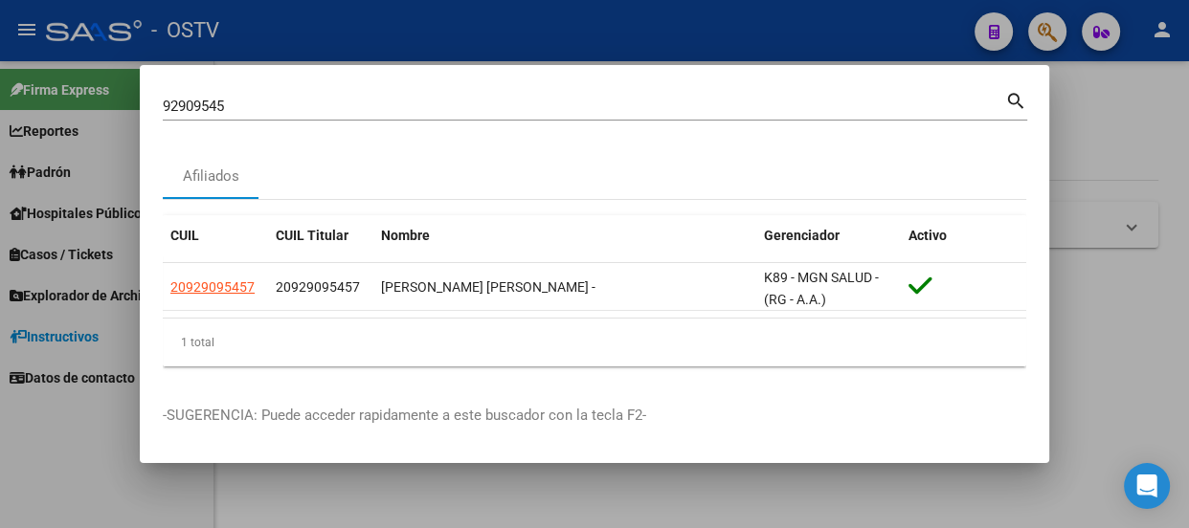
click at [328, 118] on div "92909545 Buscar (apellido, dni, cuil, nro traspaso, cuit, obra social)" at bounding box center [584, 106] width 842 height 29
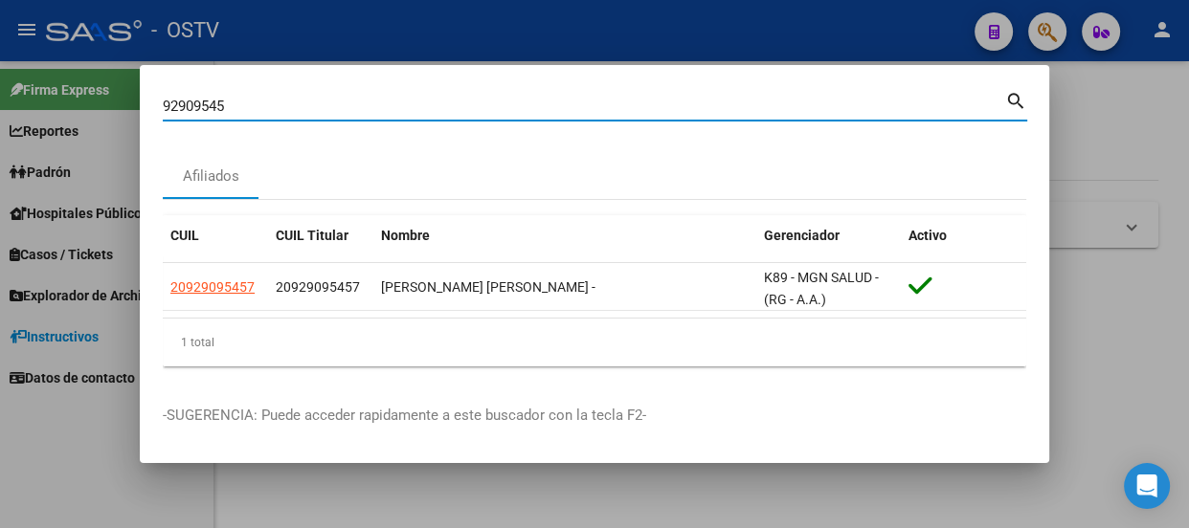
click at [333, 103] on input "92909545" at bounding box center [584, 106] width 842 height 17
paste input "23272905029"
type input "23272905029"
click at [222, 274] on datatable-body-cell "23272905029" at bounding box center [215, 286] width 105 height 47
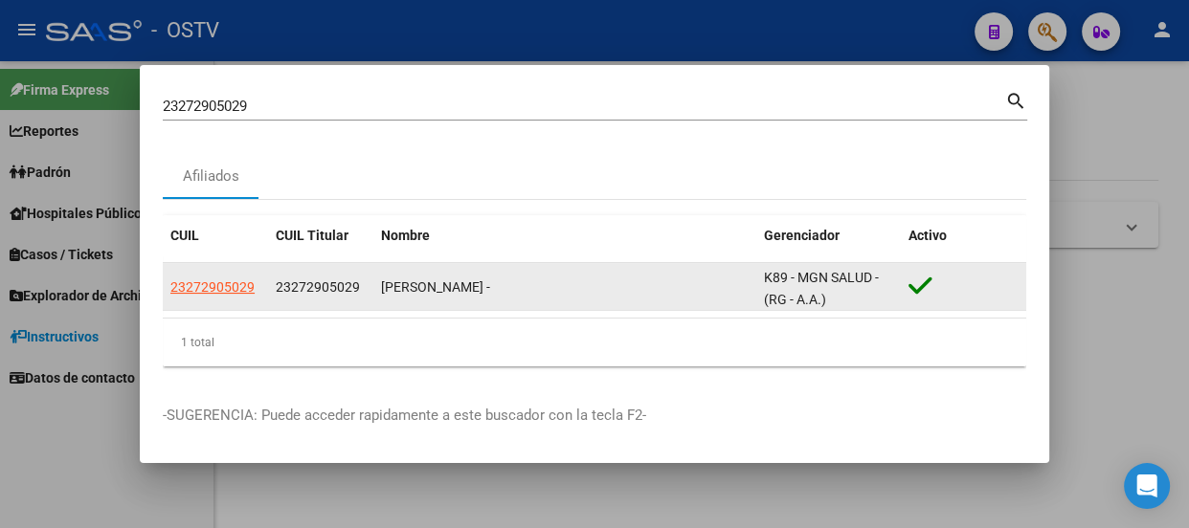
click at [219, 277] on app-link-go-to "23272905029" at bounding box center [212, 288] width 84 height 22
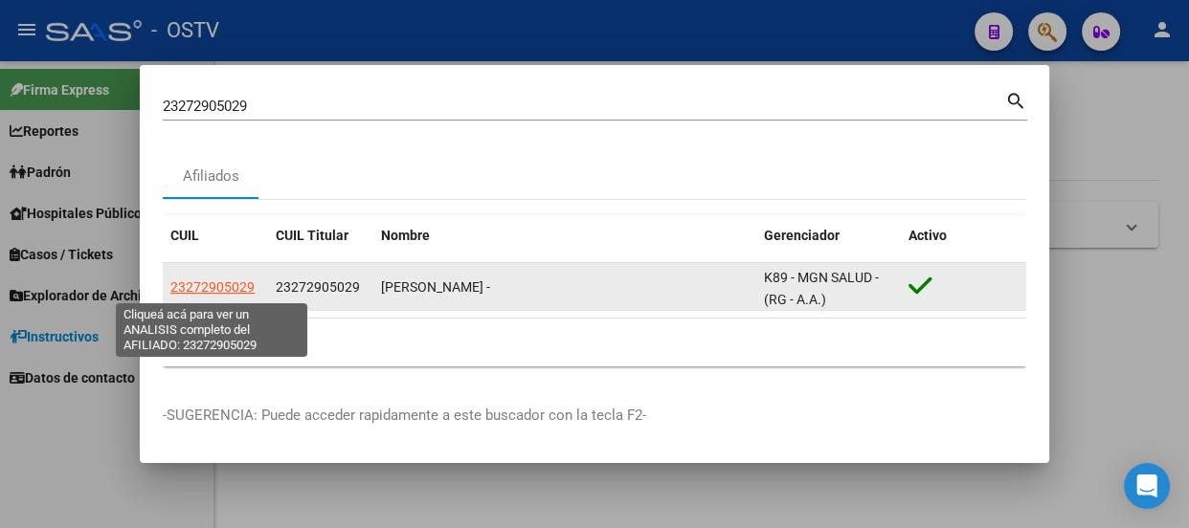
click at [219, 285] on span "23272905029" at bounding box center [212, 287] width 84 height 15
type textarea "23272905029"
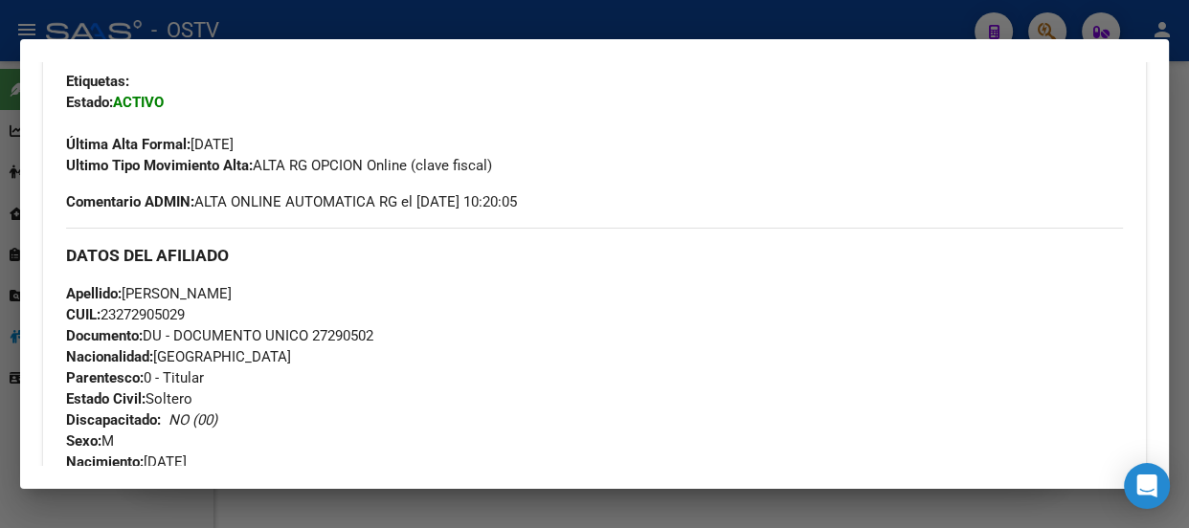
scroll to position [435, 0]
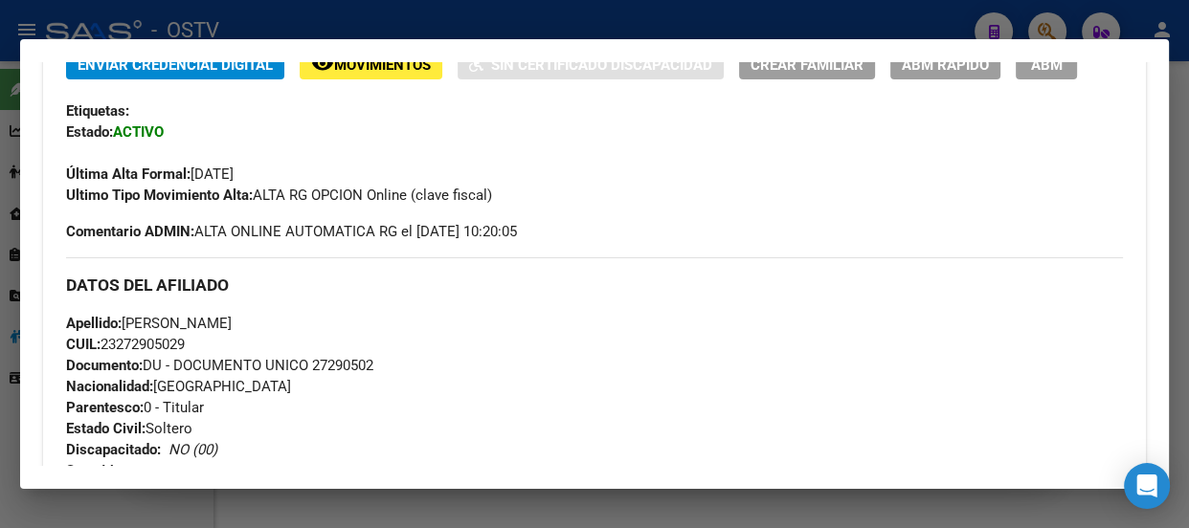
drag, startPoint x: 339, startPoint y: 345, endPoint x: 343, endPoint y: 354, distance: 10.3
click at [340, 346] on div "Apellido: BORDON RUBEN MAXIMILIANO CUIL: 23272905029 Documento: DU - DOCUMENTO …" at bounding box center [594, 418] width 1057 height 211
click at [343, 357] on span "Documento: DU - DOCUMENTO UNICO 27290502" at bounding box center [219, 365] width 307 height 17
click at [344, 357] on span "Documento: DU - DOCUMENTO UNICO 27290502" at bounding box center [219, 365] width 307 height 17
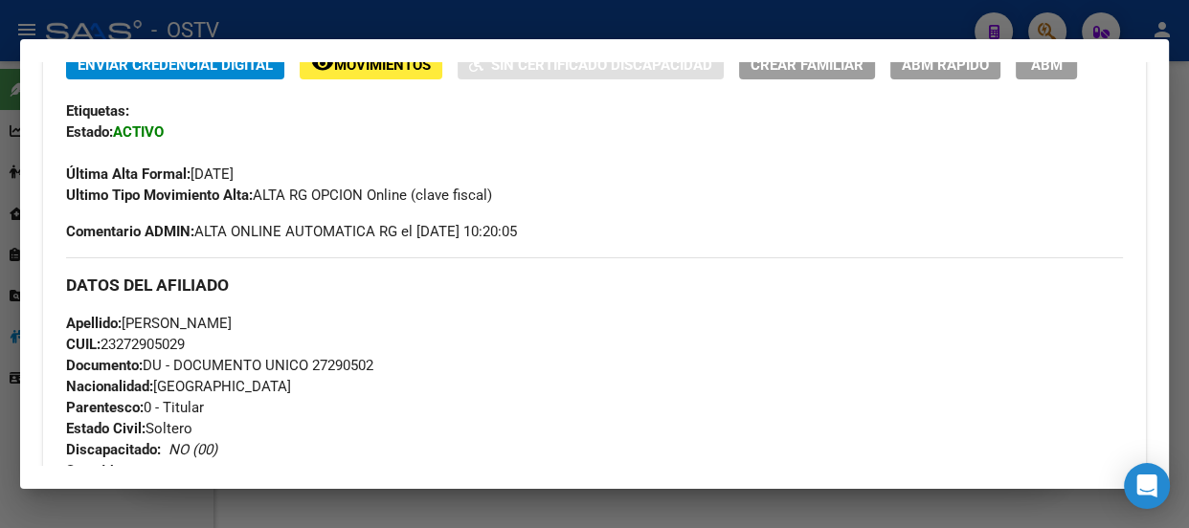
copy span "27290502"
click at [494, 258] on hr at bounding box center [594, 258] width 1057 height 1
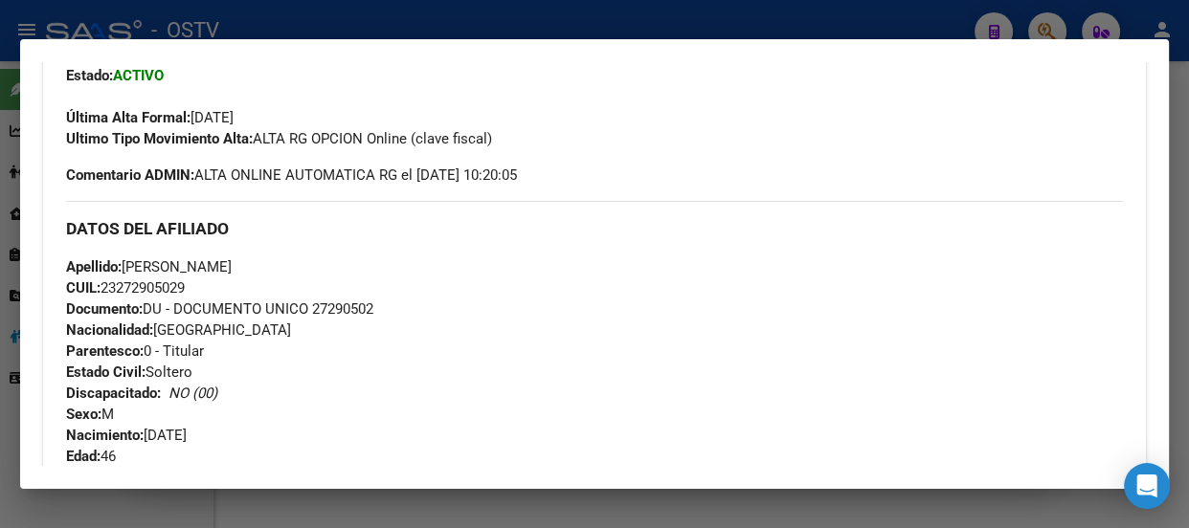
scroll to position [522, 0]
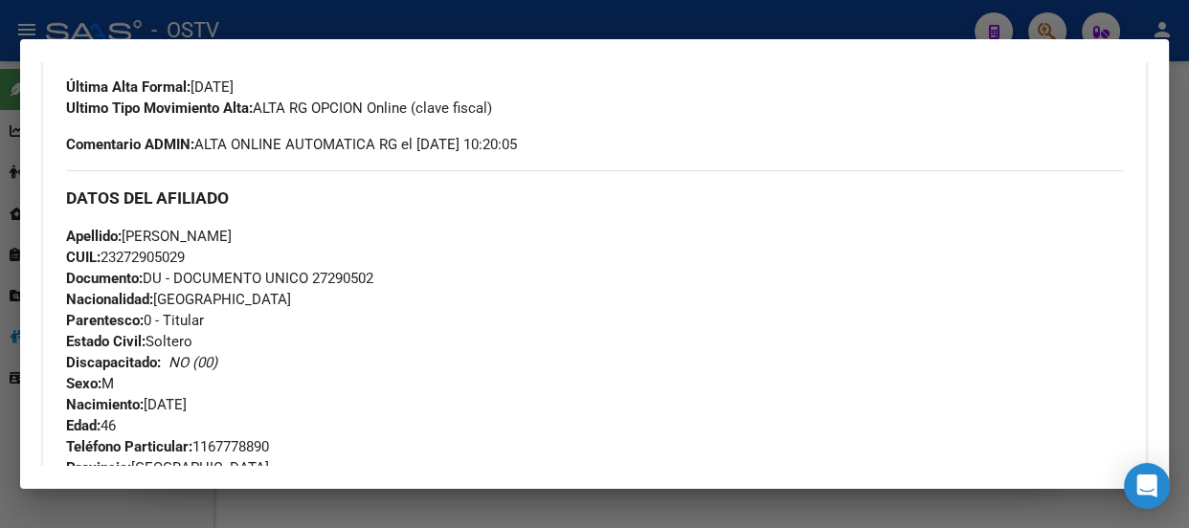
click at [327, 14] on div at bounding box center [594, 264] width 1189 height 528
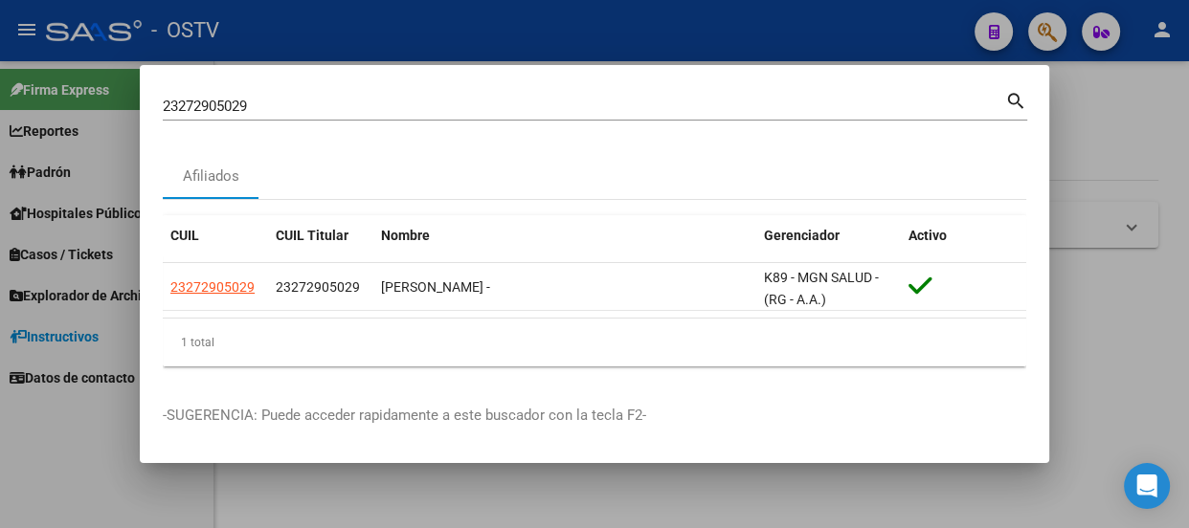
click at [327, 119] on div "23272905029 Buscar (apellido, dni, cuil, nro traspaso, cuit, obra social)" at bounding box center [584, 106] width 842 height 29
click at [326, 108] on input "23272905029" at bounding box center [584, 106] width 842 height 17
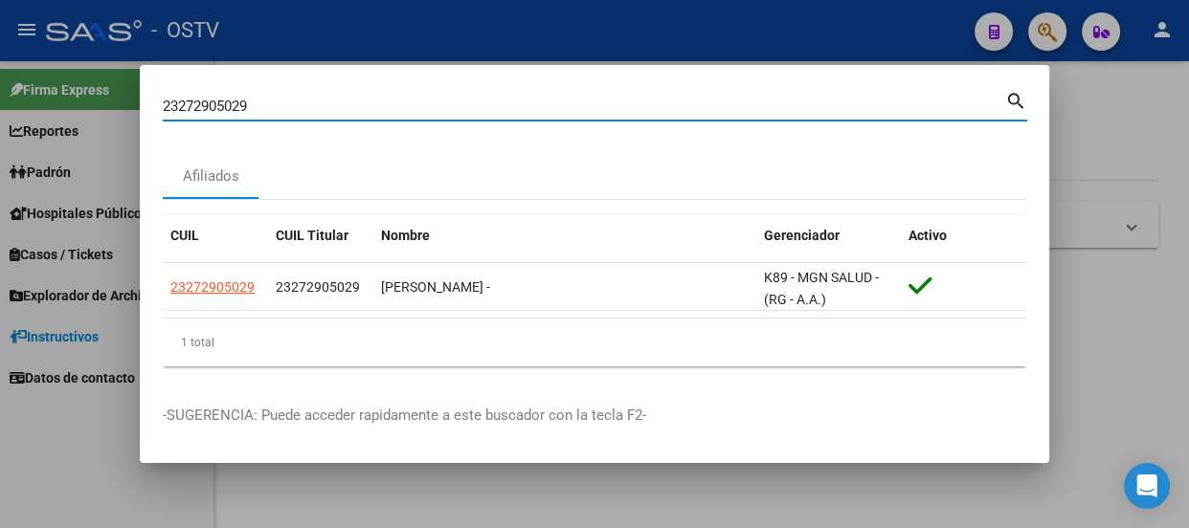
click at [326, 108] on input "23272905029" at bounding box center [584, 106] width 842 height 17
paste input "0938907162"
type input "20938907162"
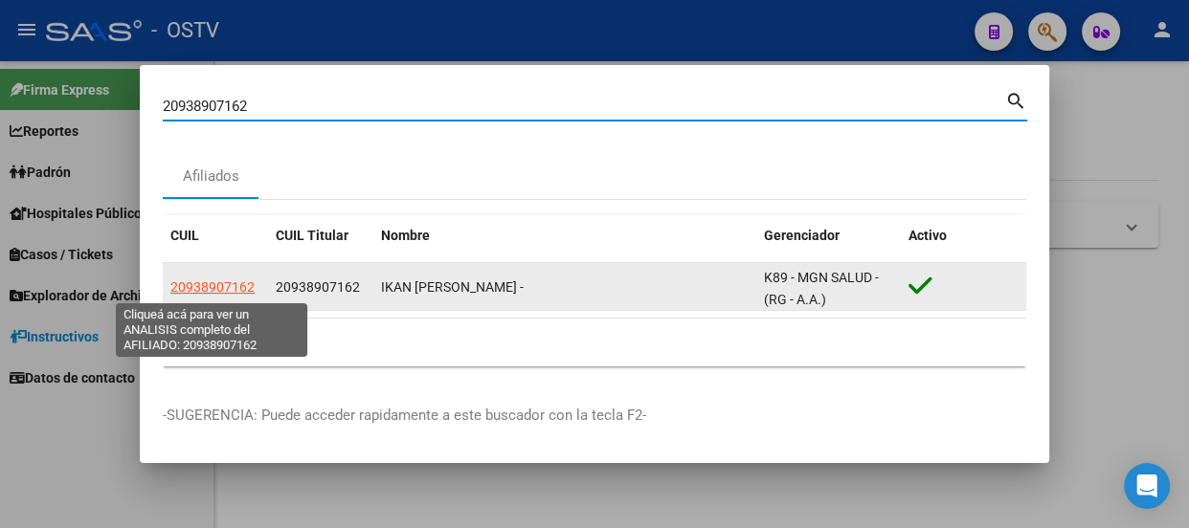
click at [209, 287] on span "20938907162" at bounding box center [212, 287] width 84 height 15
type textarea "20938907162"
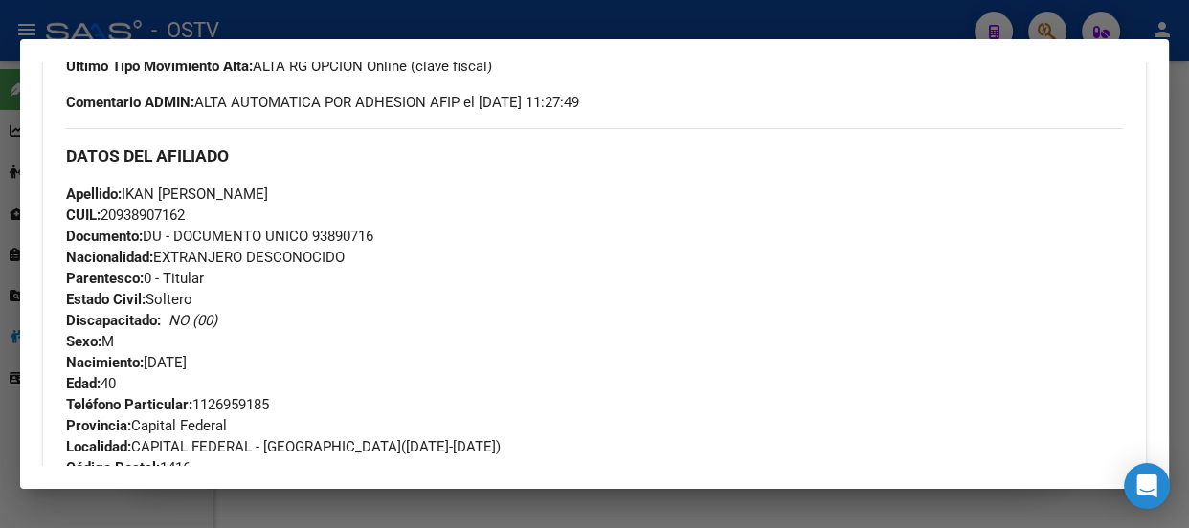
scroll to position [590, 0]
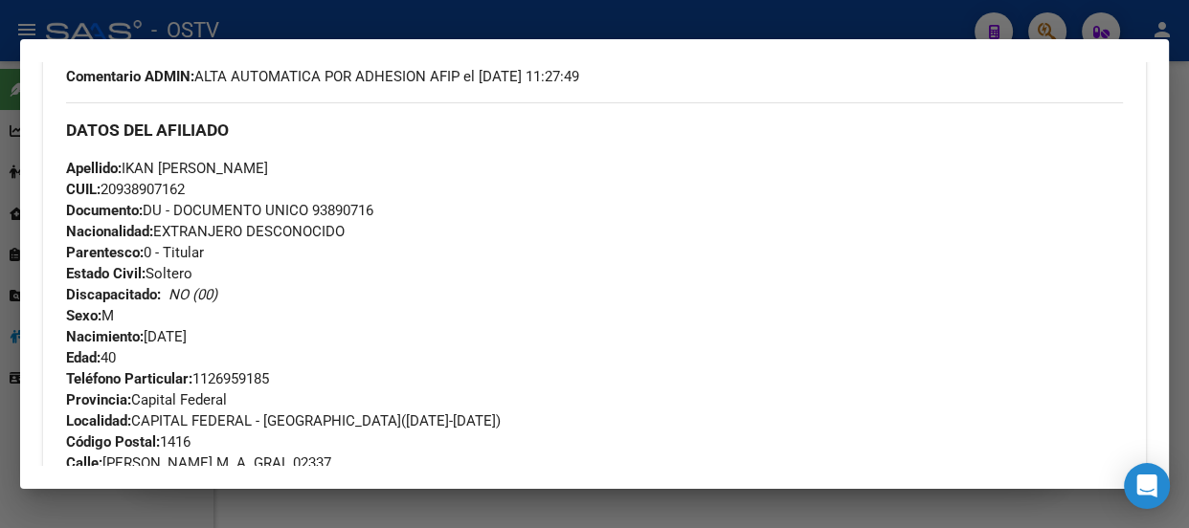
drag, startPoint x: 197, startPoint y: 165, endPoint x: 213, endPoint y: 166, distance: 15.3
click at [213, 166] on div "Apellido: IKAN SERGIY CUIL: 20938907162 Documento: DU - DOCUMENTO UNICO 9389071…" at bounding box center [594, 263] width 1057 height 211
click at [246, 169] on div "Apellido: IKAN SERGIY CUIL: 20938907162 Documento: DU - DOCUMENTO UNICO 9389071…" at bounding box center [594, 263] width 1057 height 211
click at [183, 174] on span "Apellido: IKAN SERGIY" at bounding box center [167, 168] width 202 height 17
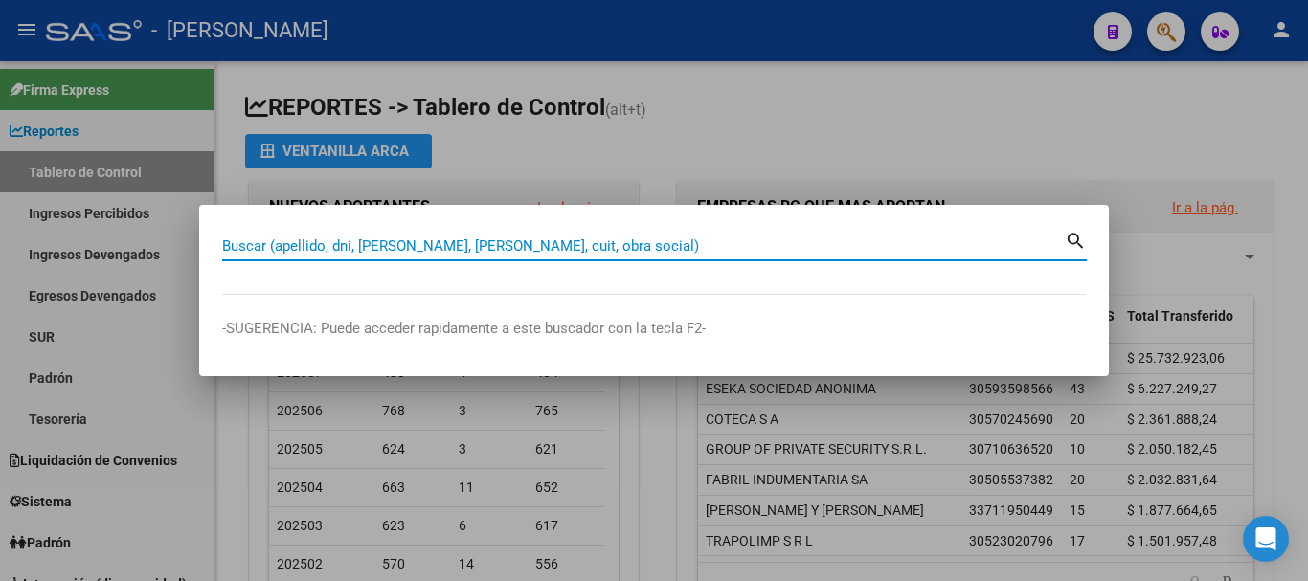
paste input "32121195"
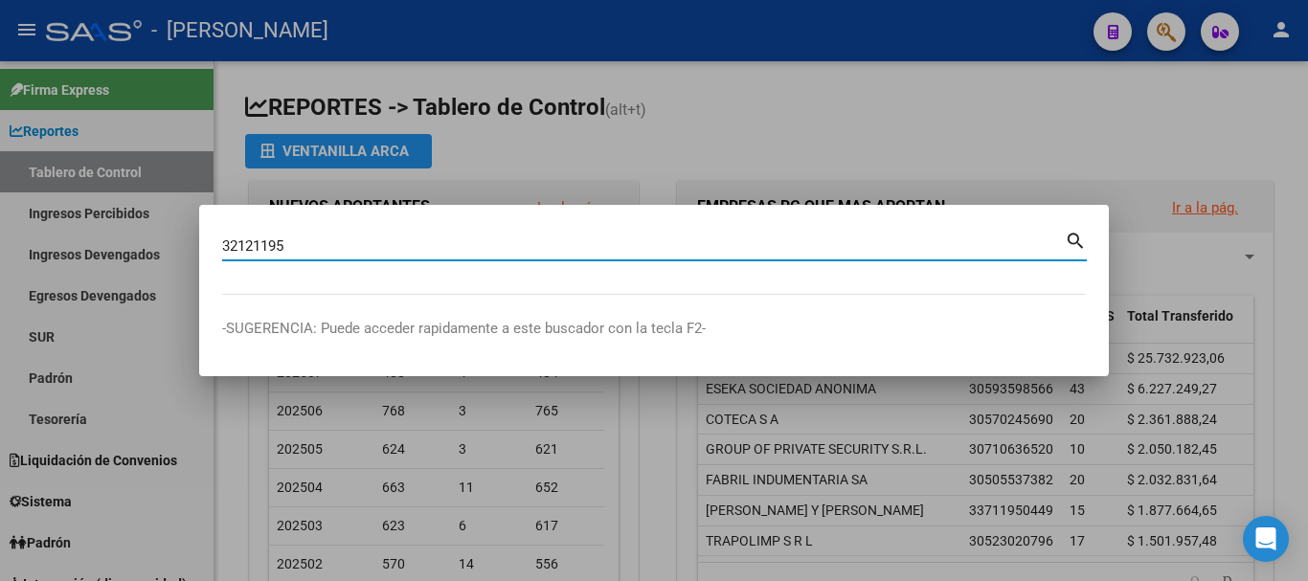
type input "32121195"
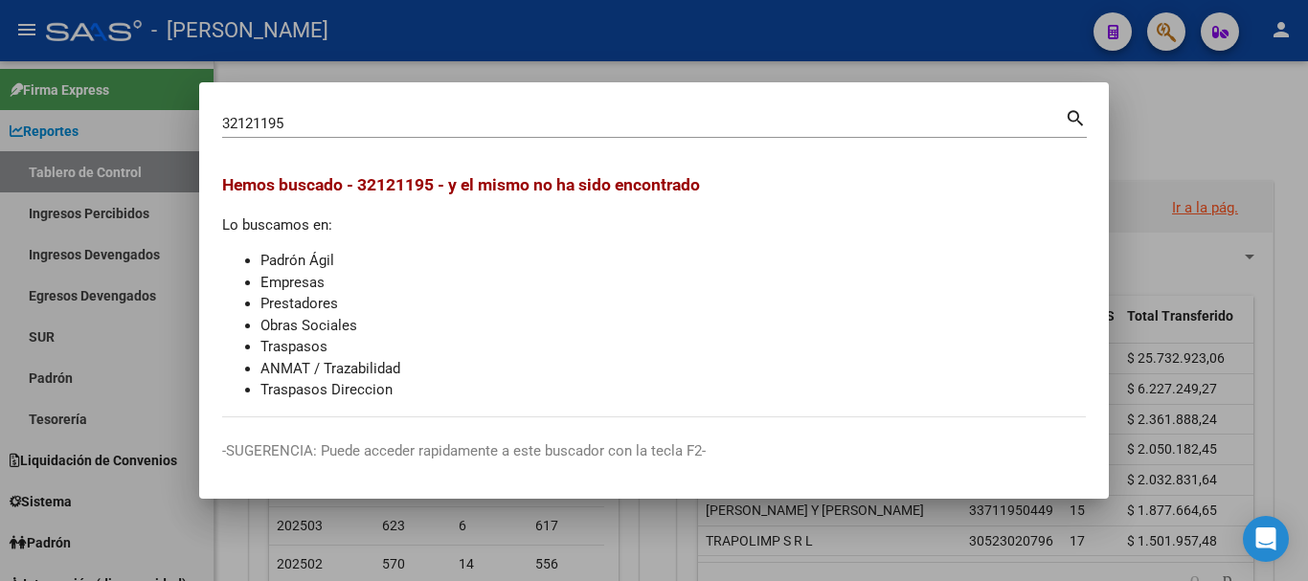
click at [520, 276] on li "Empresas" at bounding box center [672, 283] width 825 height 22
click at [390, 42] on div at bounding box center [654, 290] width 1308 height 581
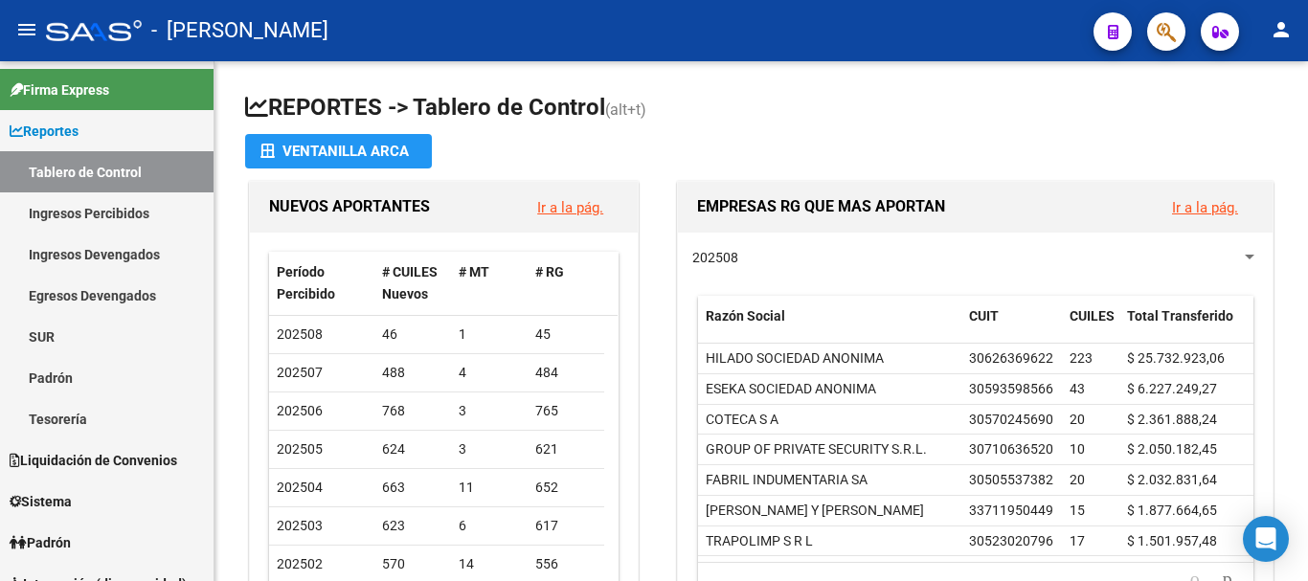
click at [427, 30] on div "- osetya" at bounding box center [562, 31] width 1032 height 42
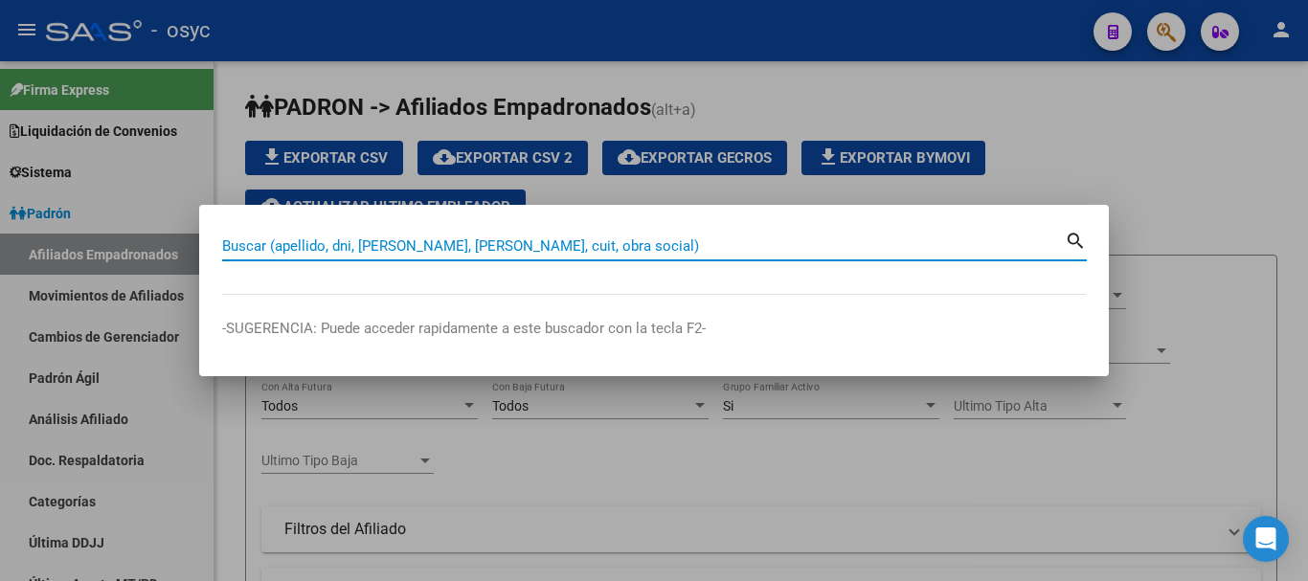
paste input "20204440604"
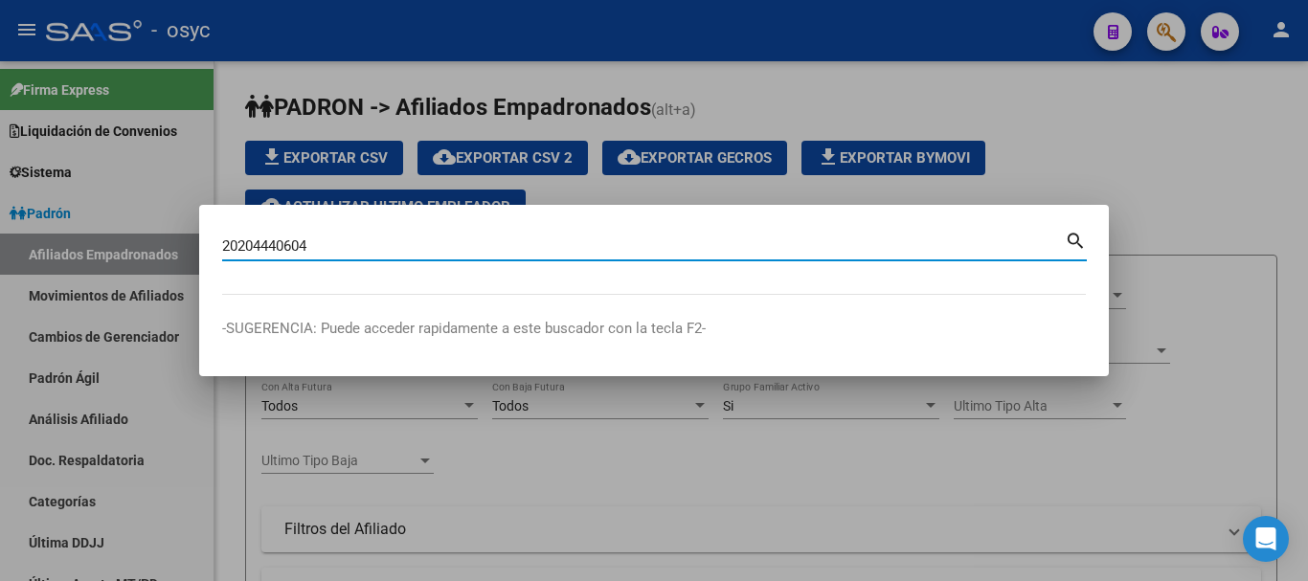
type input "20204440604"
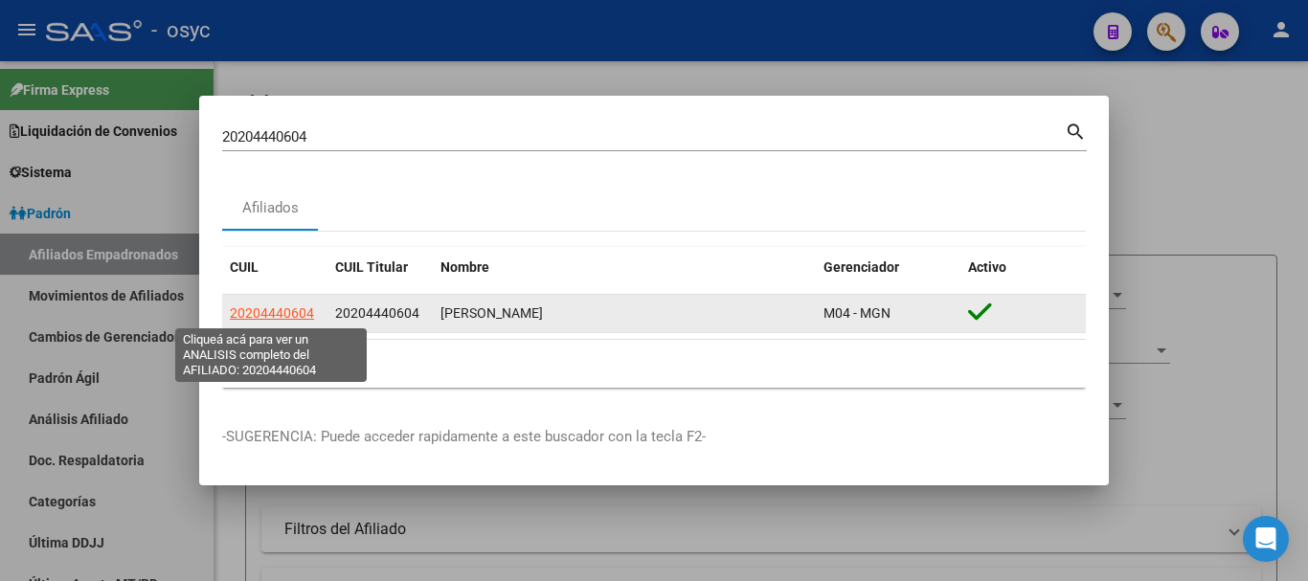
click at [261, 311] on span "20204440604" at bounding box center [272, 312] width 84 height 15
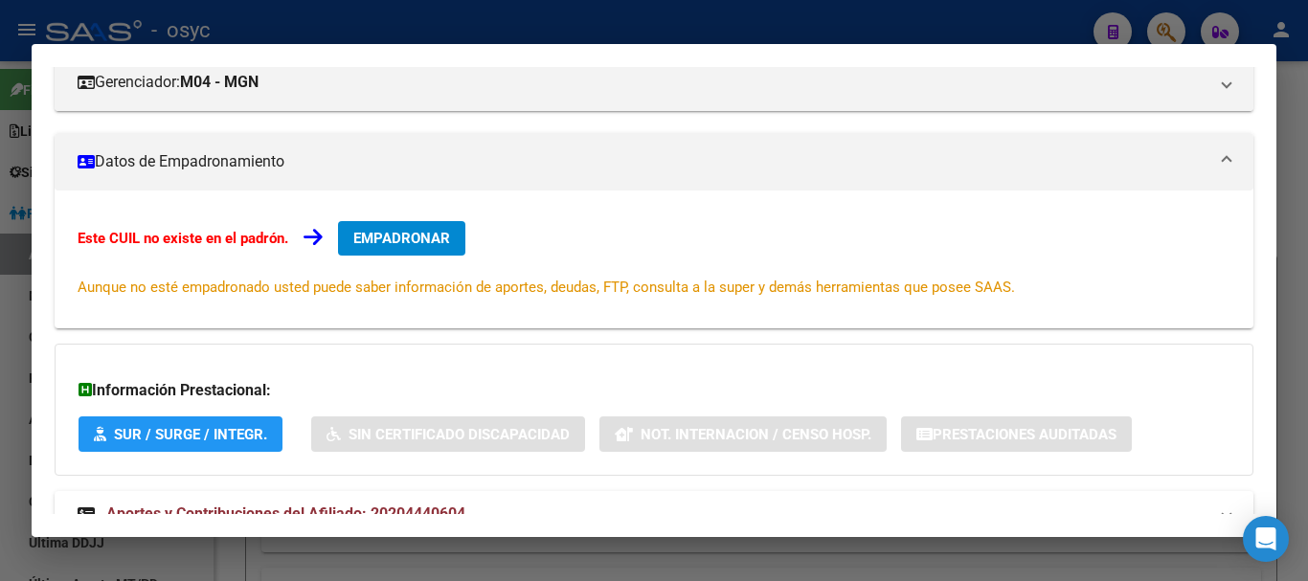
scroll to position [237, 0]
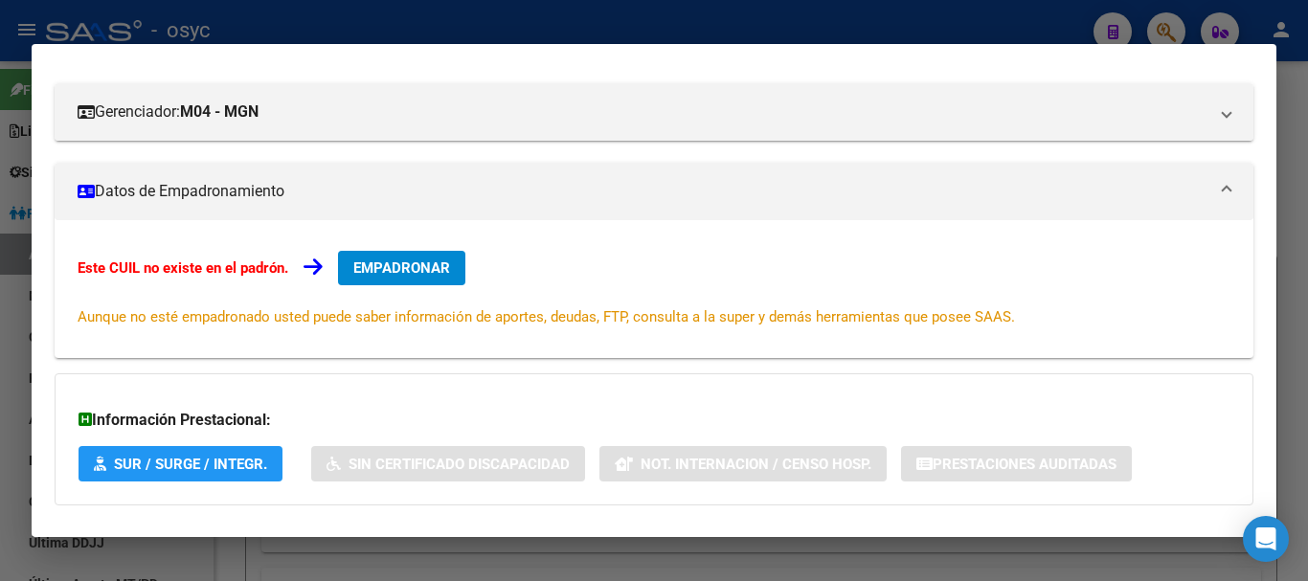
click at [744, 13] on div at bounding box center [654, 290] width 1308 height 581
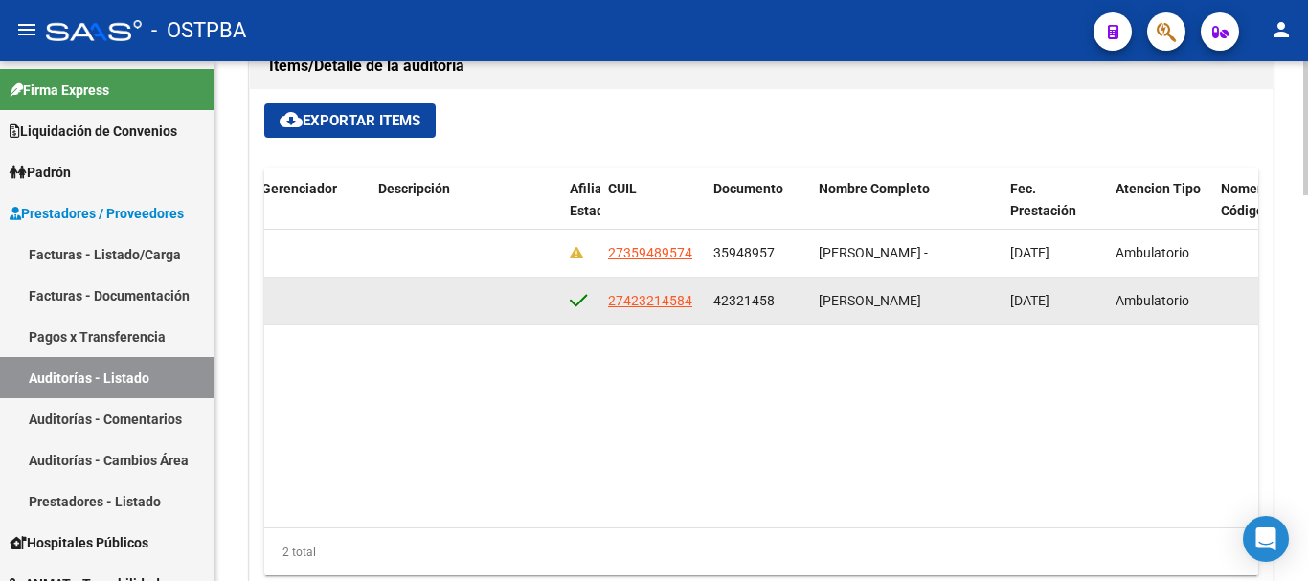
scroll to position [0, 887]
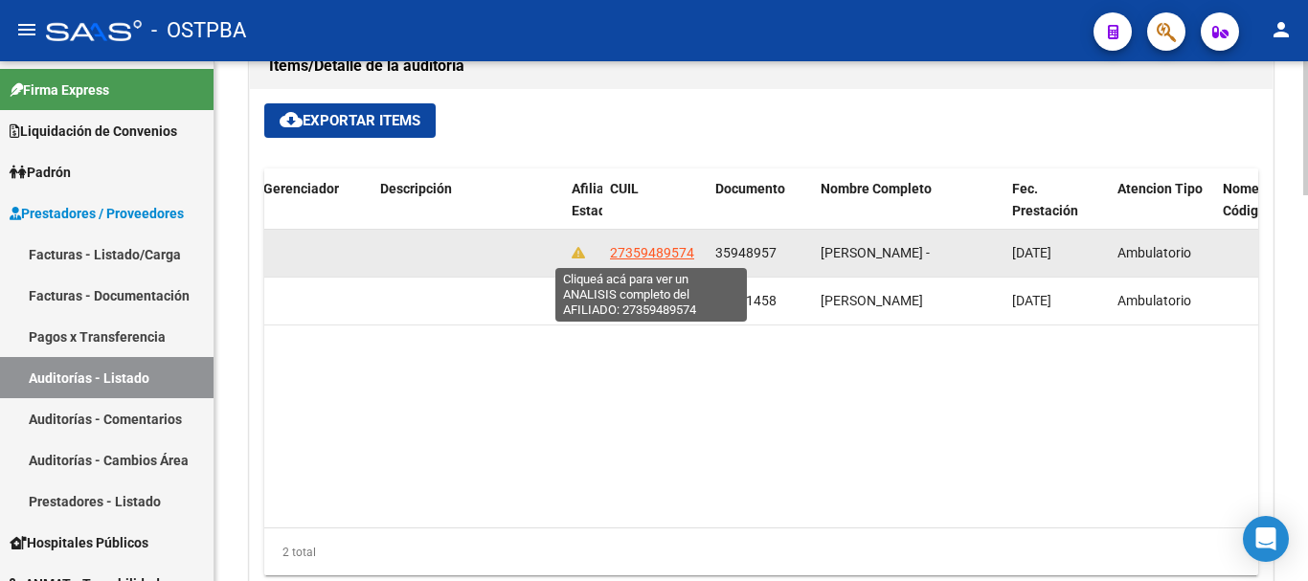
click at [661, 252] on span "27359489574" at bounding box center [652, 252] width 84 height 15
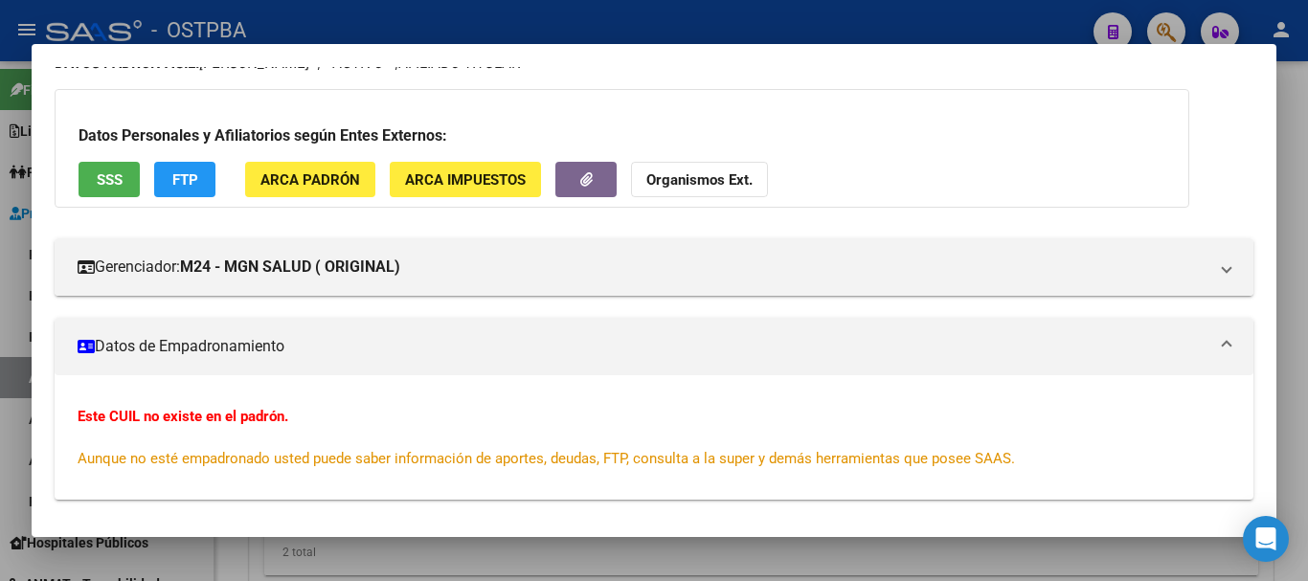
scroll to position [0, 0]
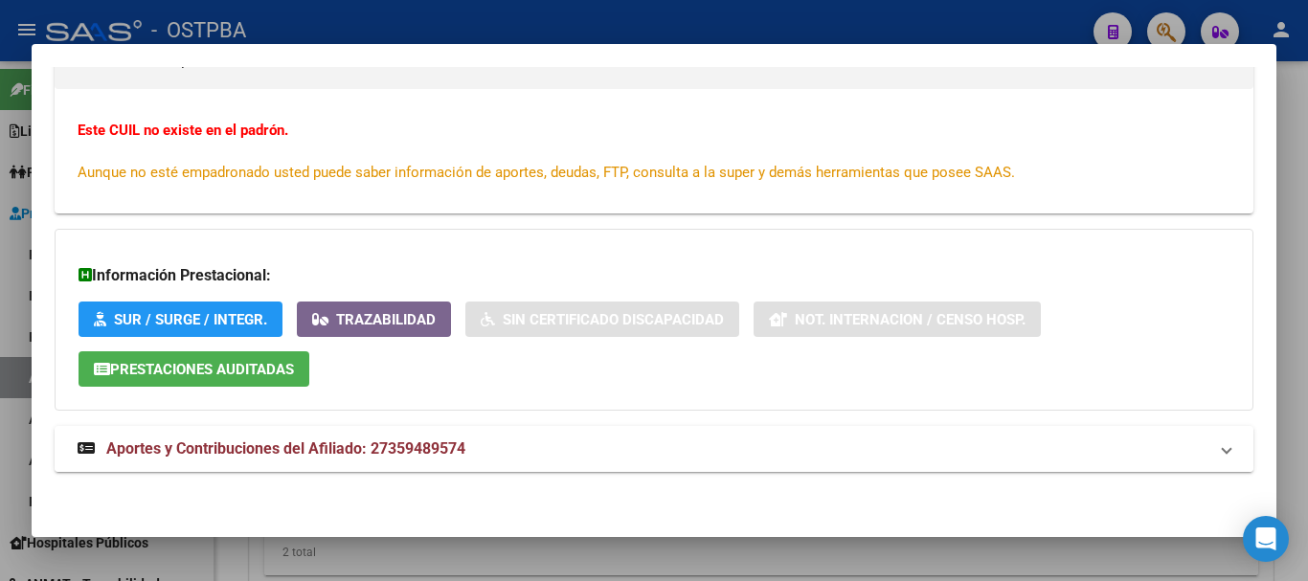
click at [471, 439] on mat-panel-title "Aportes y Contribuciones del Afiliado: 27359489574" at bounding box center [643, 448] width 1130 height 23
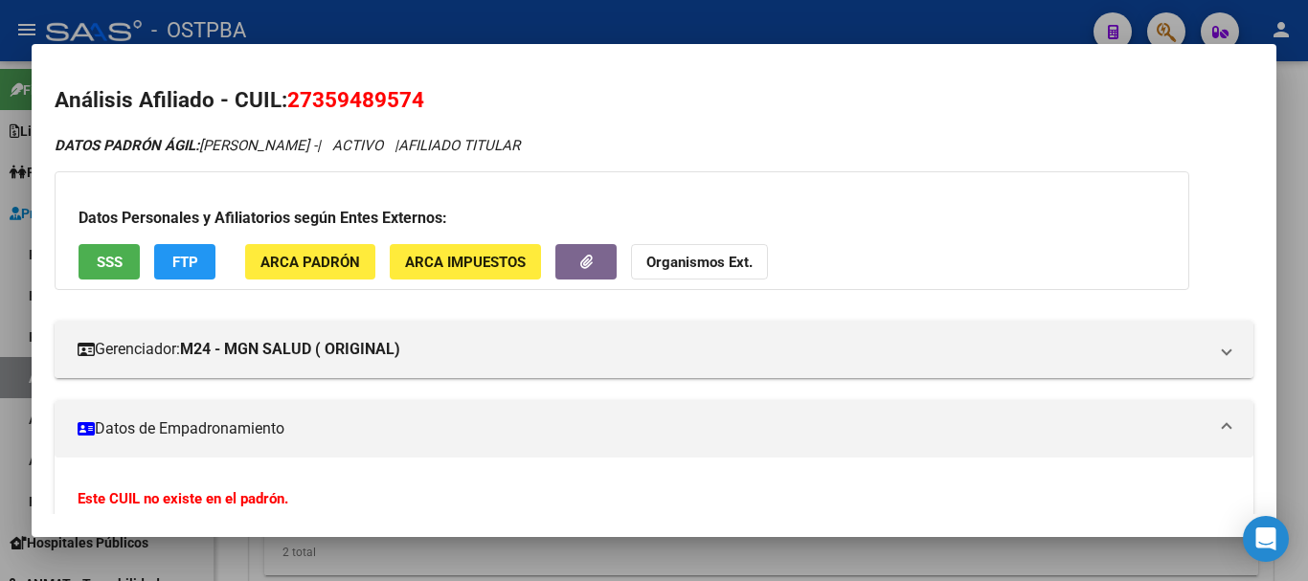
click at [542, 23] on div at bounding box center [654, 290] width 1308 height 581
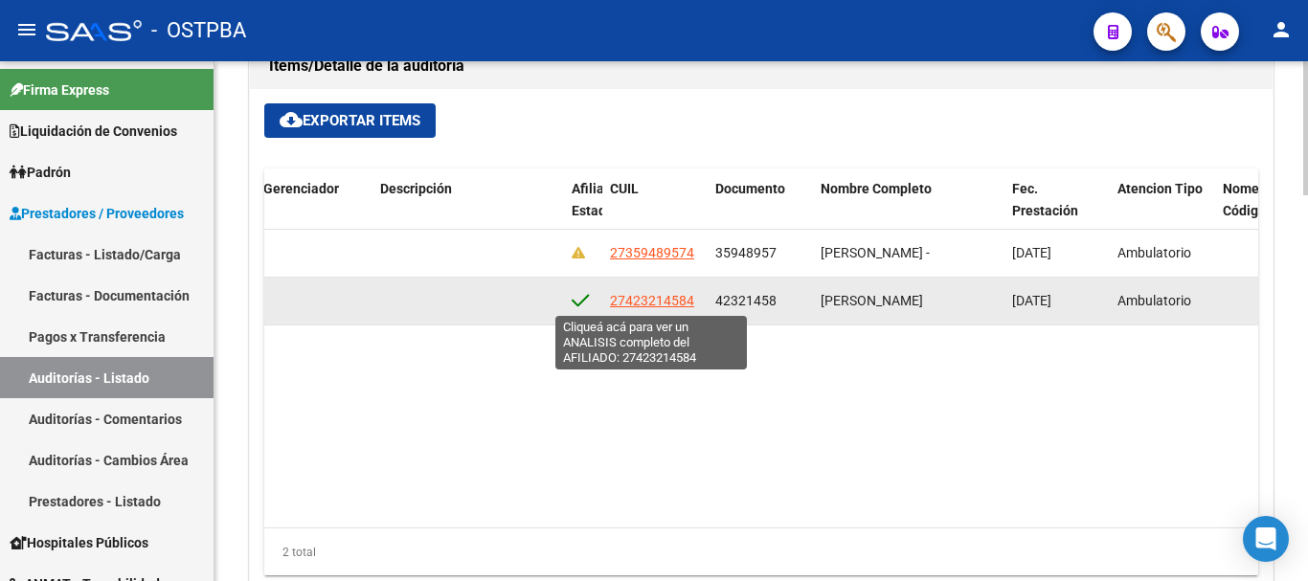
click at [661, 294] on span "27423214584" at bounding box center [652, 300] width 84 height 15
type textarea "27423214584"
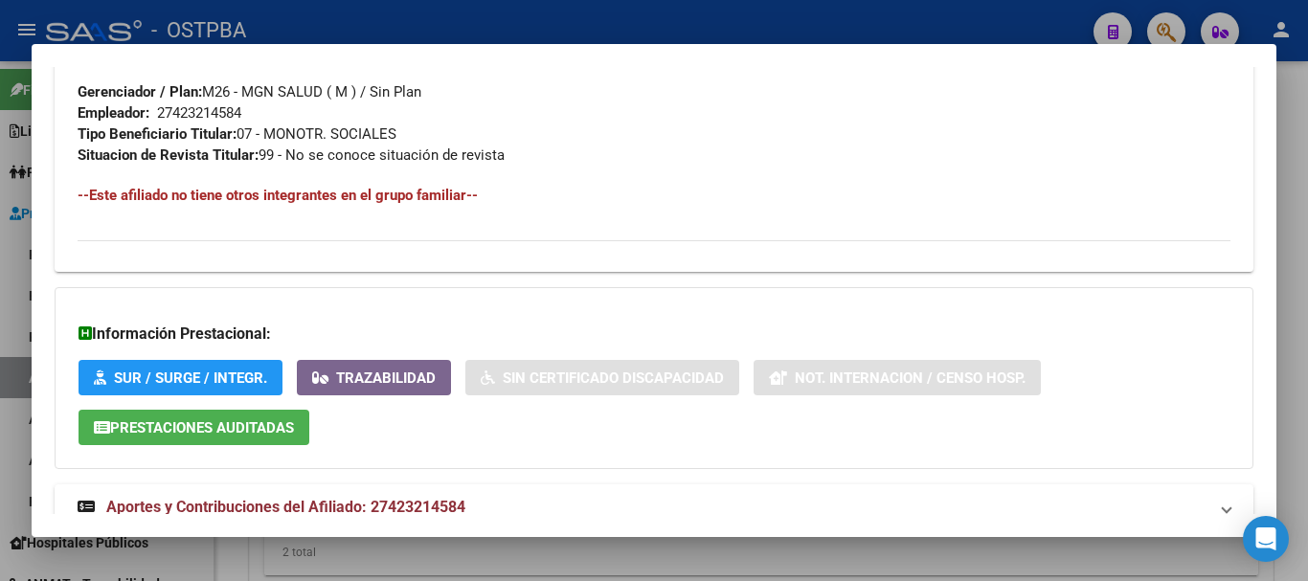
scroll to position [1016, 0]
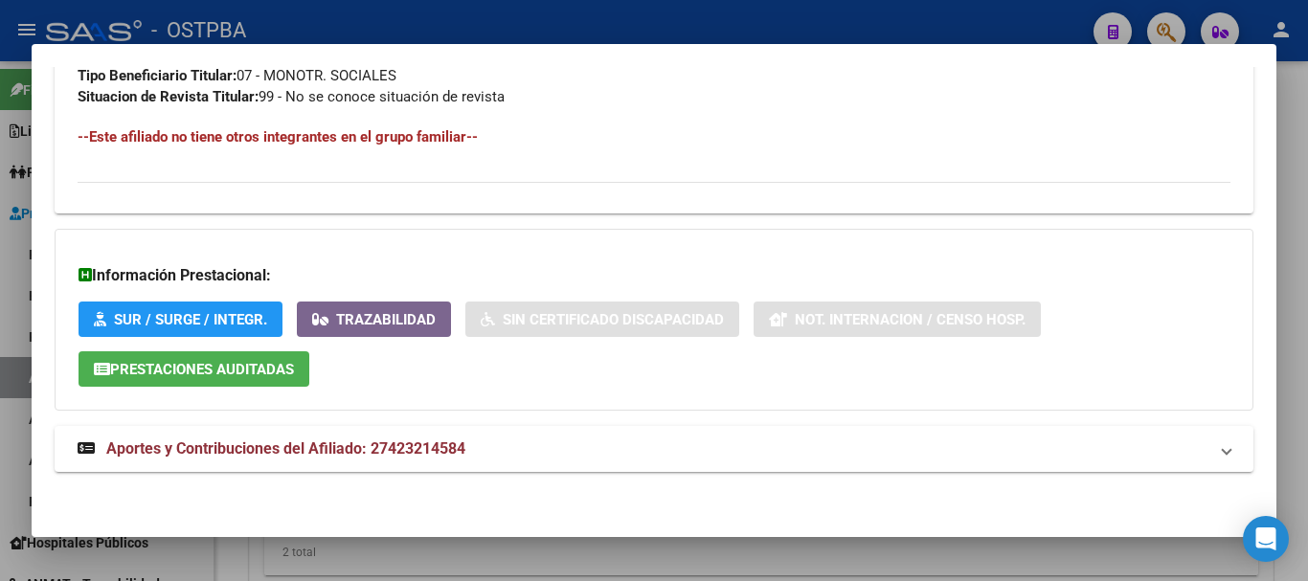
click at [393, 462] on mat-expansion-panel-header "Aportes y Contribuciones del Afiliado: 27423214584" at bounding box center [654, 449] width 1198 height 46
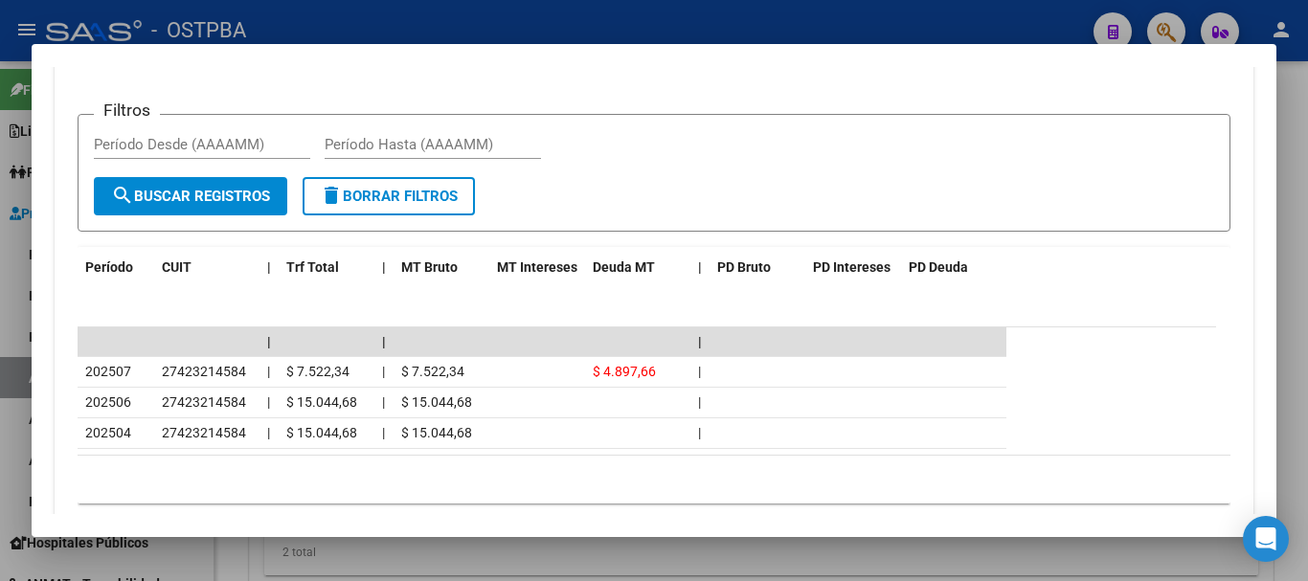
scroll to position [1607, 0]
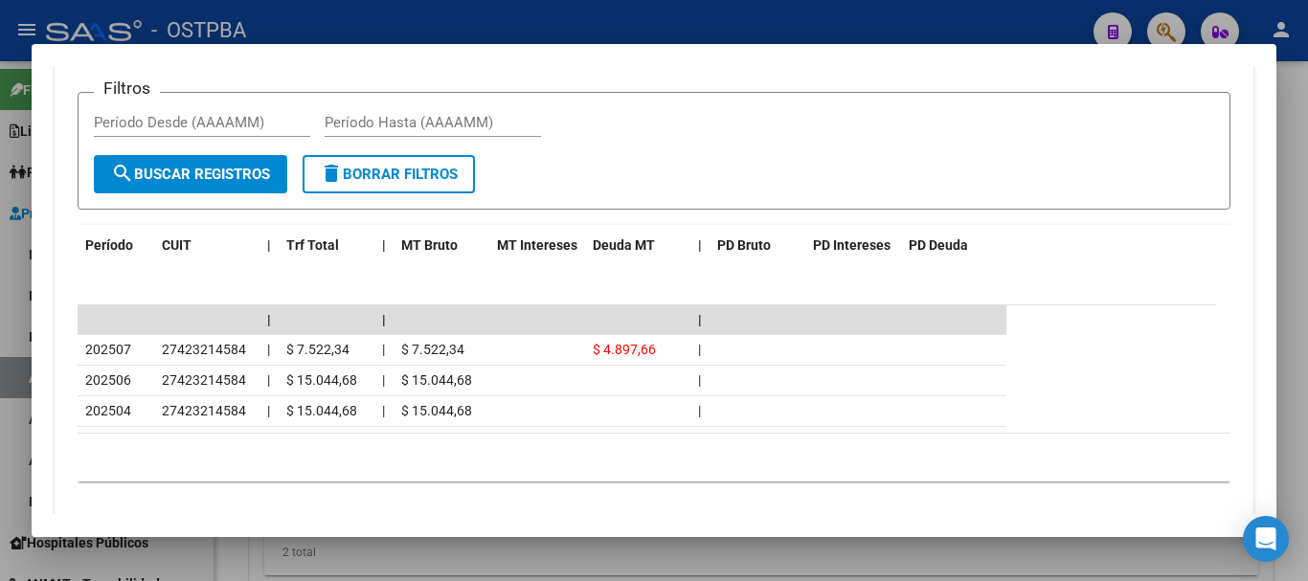
click at [457, 29] on div at bounding box center [654, 290] width 1308 height 581
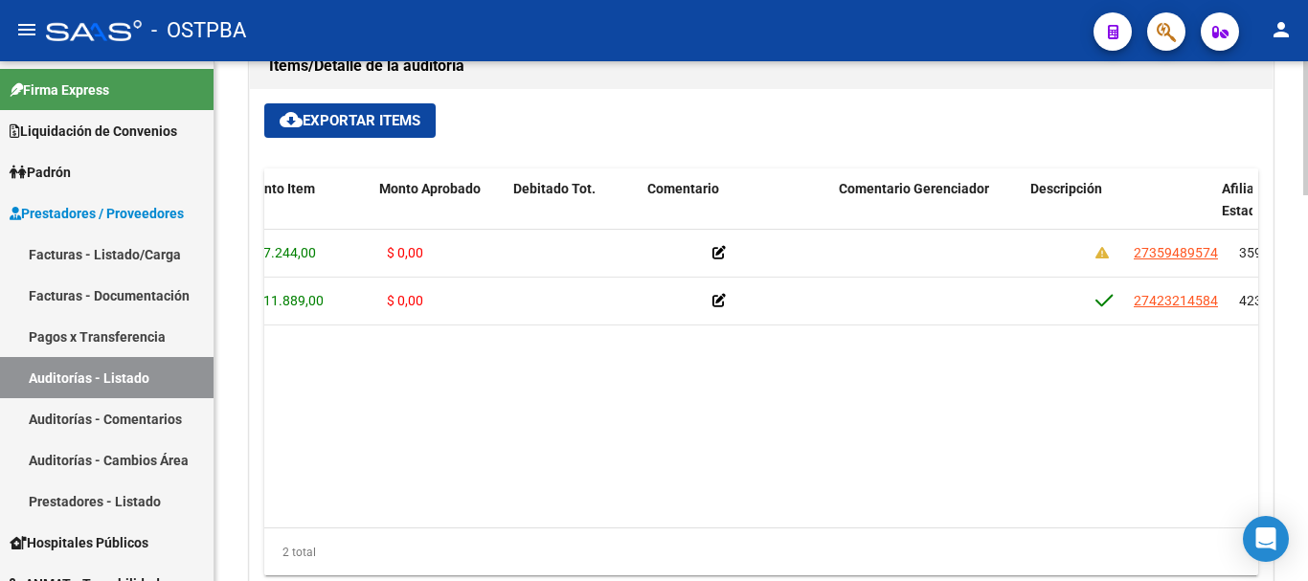
scroll to position [0, 0]
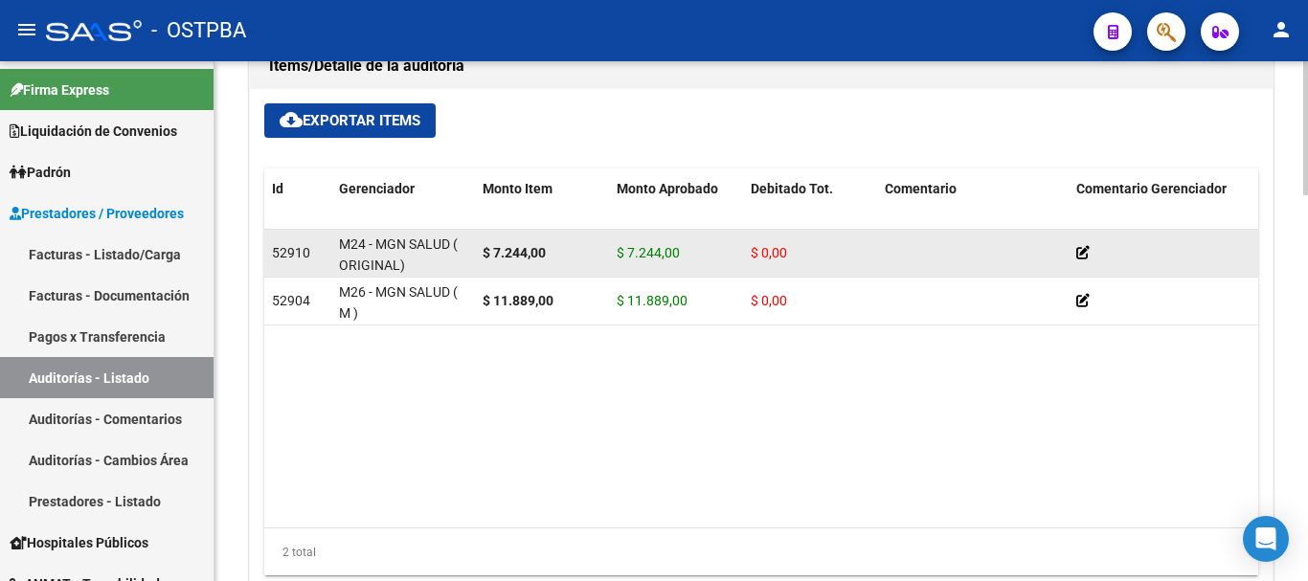
drag, startPoint x: 870, startPoint y: 352, endPoint x: 448, endPoint y: 262, distance: 431.6
click at [282, 213] on div "Id Gerenciador Monto Item Monto Aprobado Debitado Tot. Comentario Comentario Ge…" at bounding box center [761, 372] width 994 height 408
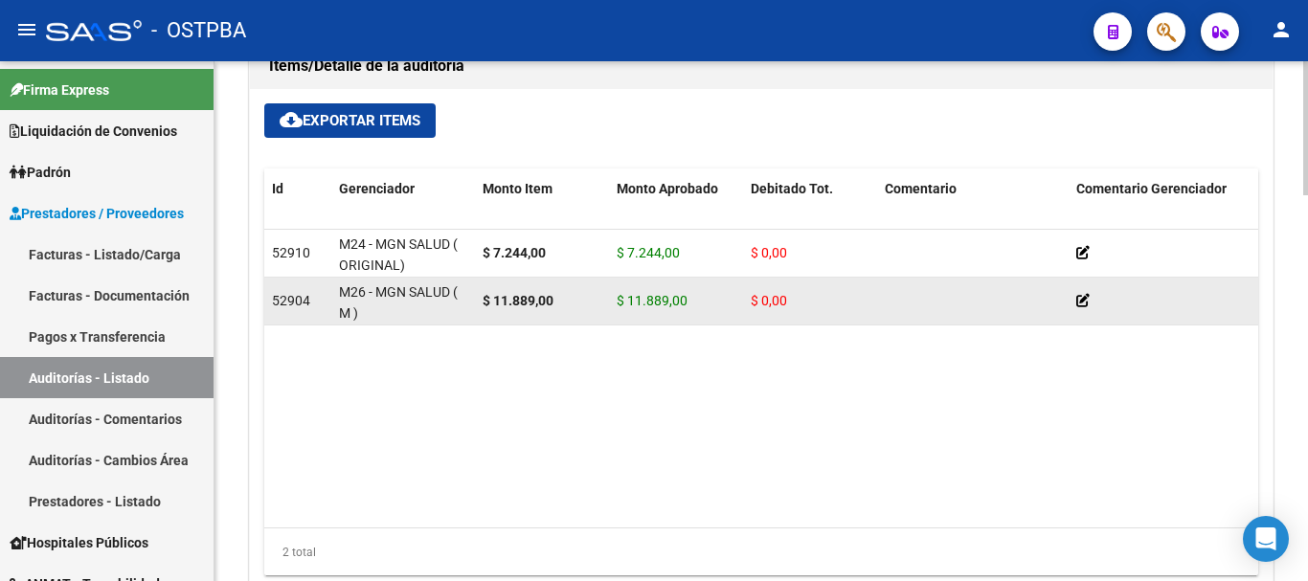
click at [556, 303] on div "$ 11.889,00" at bounding box center [541, 301] width 119 height 22
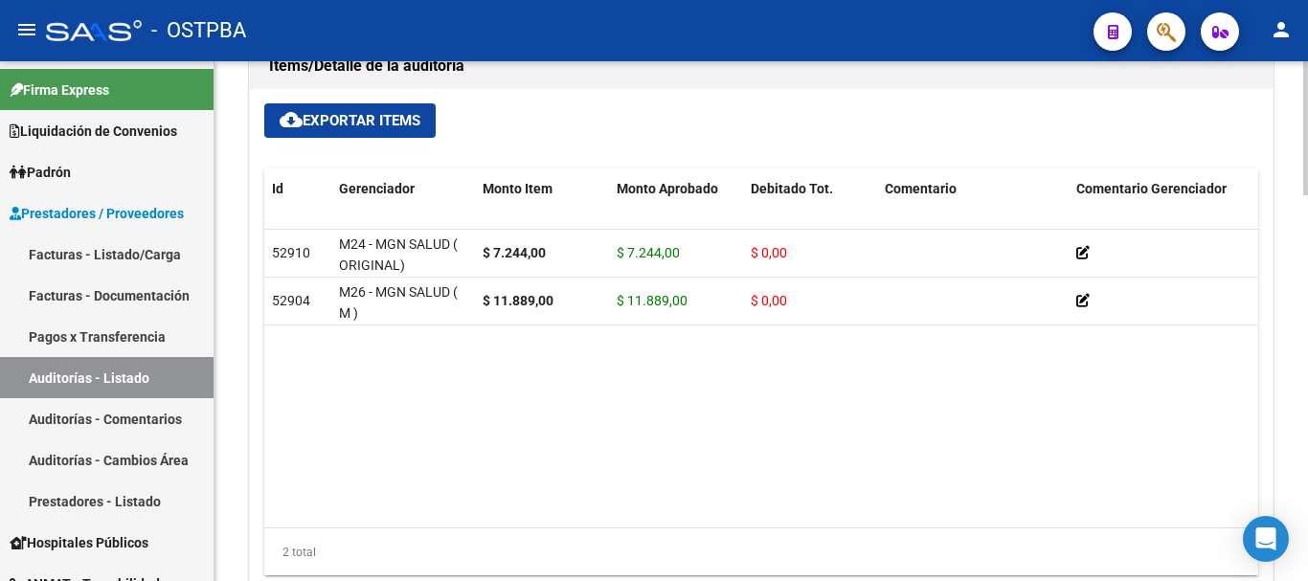
click at [609, 339] on datatable-body "52910 M24 - MGN SALUD ( ORIGINAL) $ 7.244,00 $ 7.244,00 $ 0,00 27359489574 3594…" at bounding box center [761, 379] width 994 height 298
click at [619, 531] on div "2 total" at bounding box center [761, 552] width 994 height 48
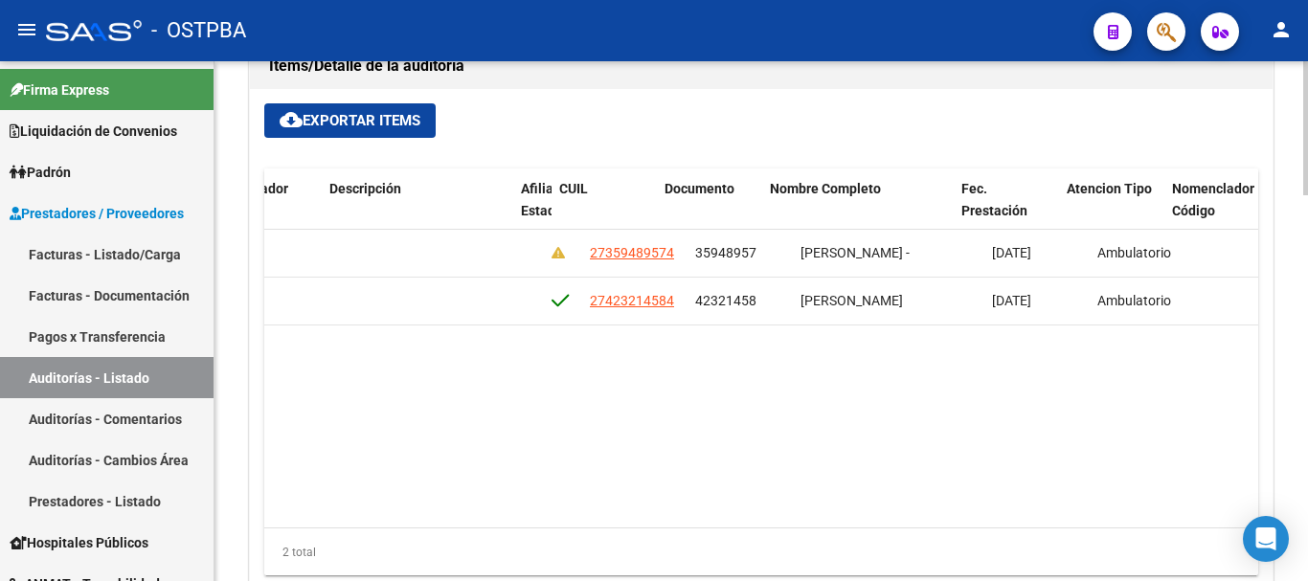
scroll to position [0, 941]
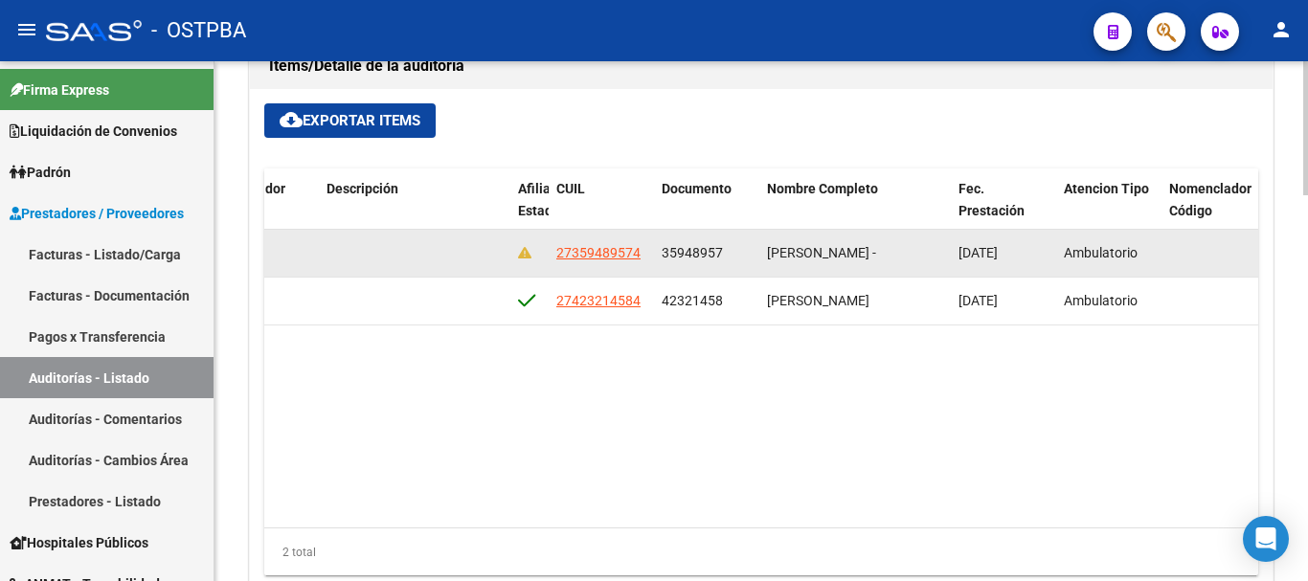
drag, startPoint x: 646, startPoint y: 249, endPoint x: 537, endPoint y: 260, distance: 109.7
click at [537, 260] on div "52910 M24 - MGN SALUD ( ORIGINAL) $ 7.244,00 $ 7.244,00 $ 0,00 27359489574 3594…" at bounding box center [615, 254] width 2585 height 48
copy div "27359489574"
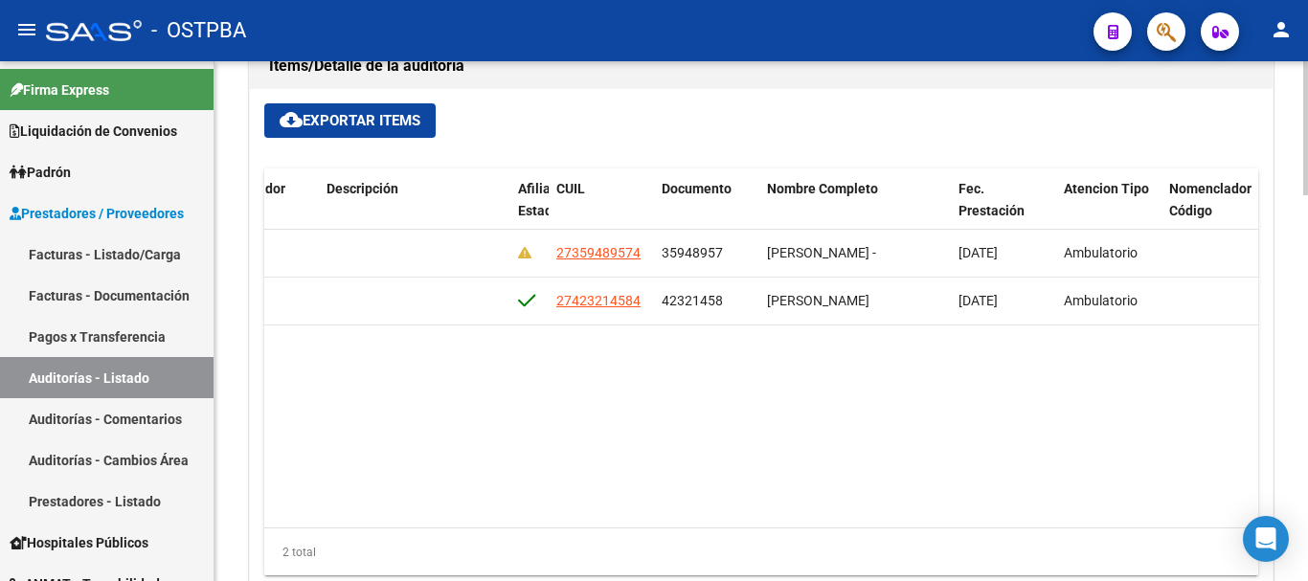
drag, startPoint x: 749, startPoint y: 531, endPoint x: 581, endPoint y: 532, distance: 167.5
click at [581, 532] on div "2 total" at bounding box center [761, 552] width 994 height 48
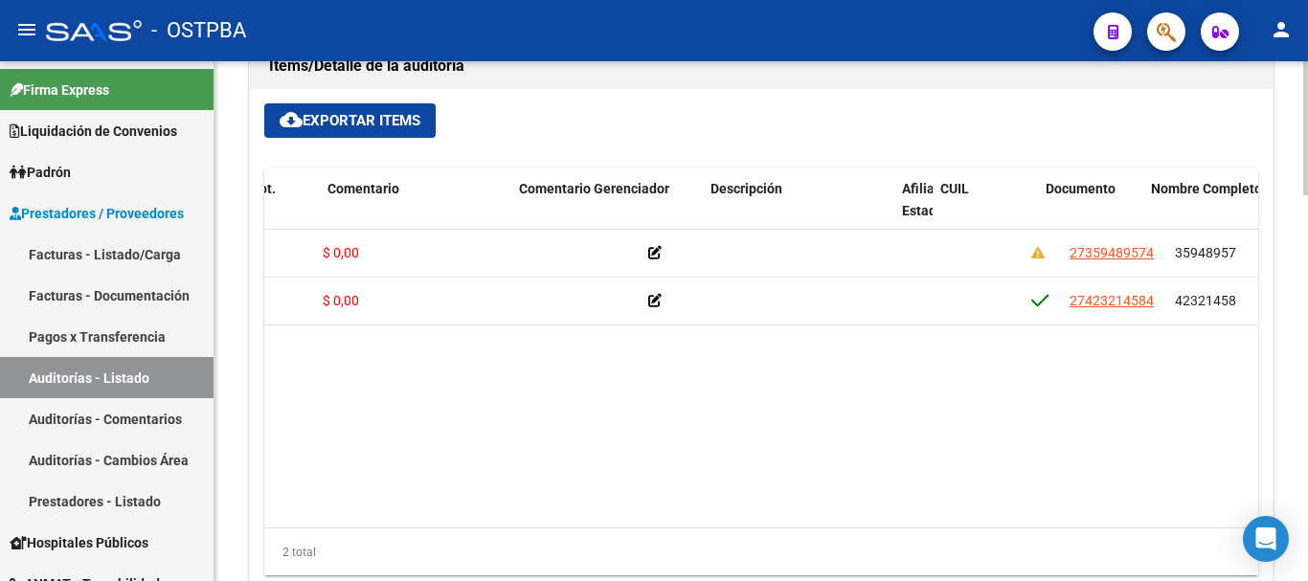
scroll to position [0, 595]
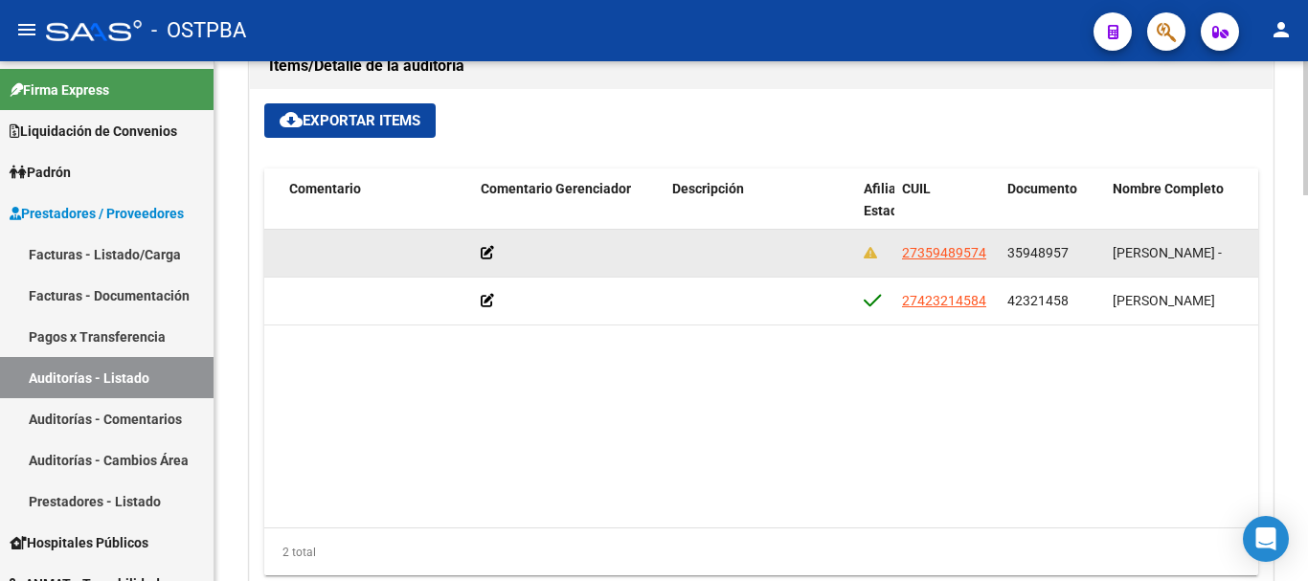
click at [484, 248] on icon at bounding box center [487, 252] width 13 height 13
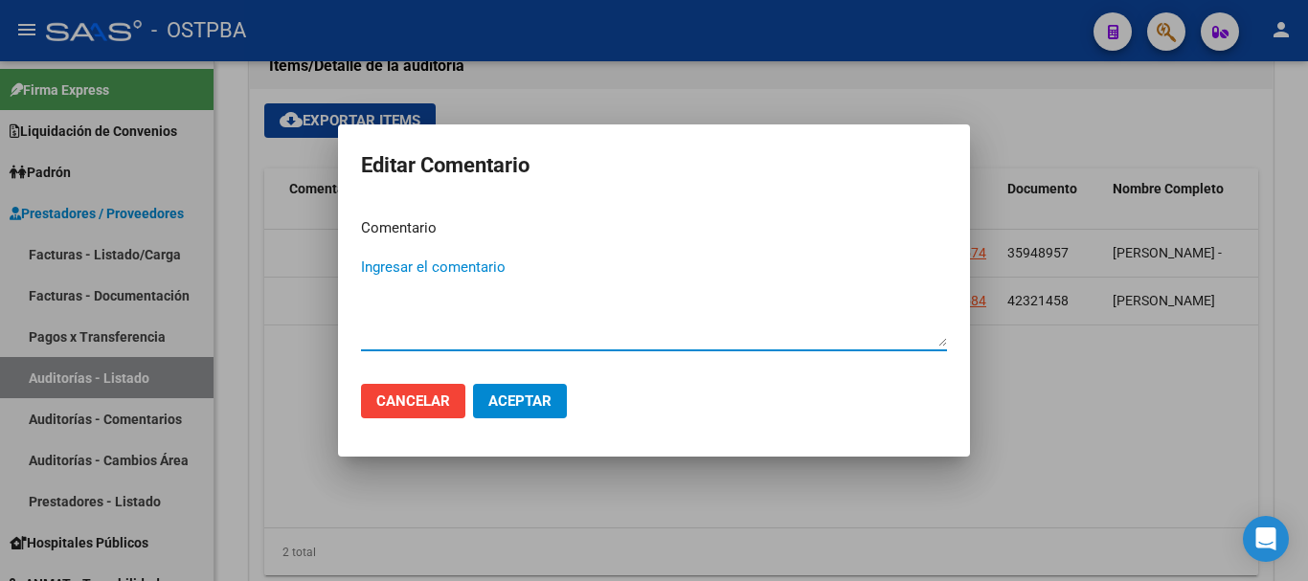
type textarea "f"
type textarea "Falta empadronar a la afiliada"
click at [509, 397] on span "Aceptar" at bounding box center [519, 400] width 63 height 17
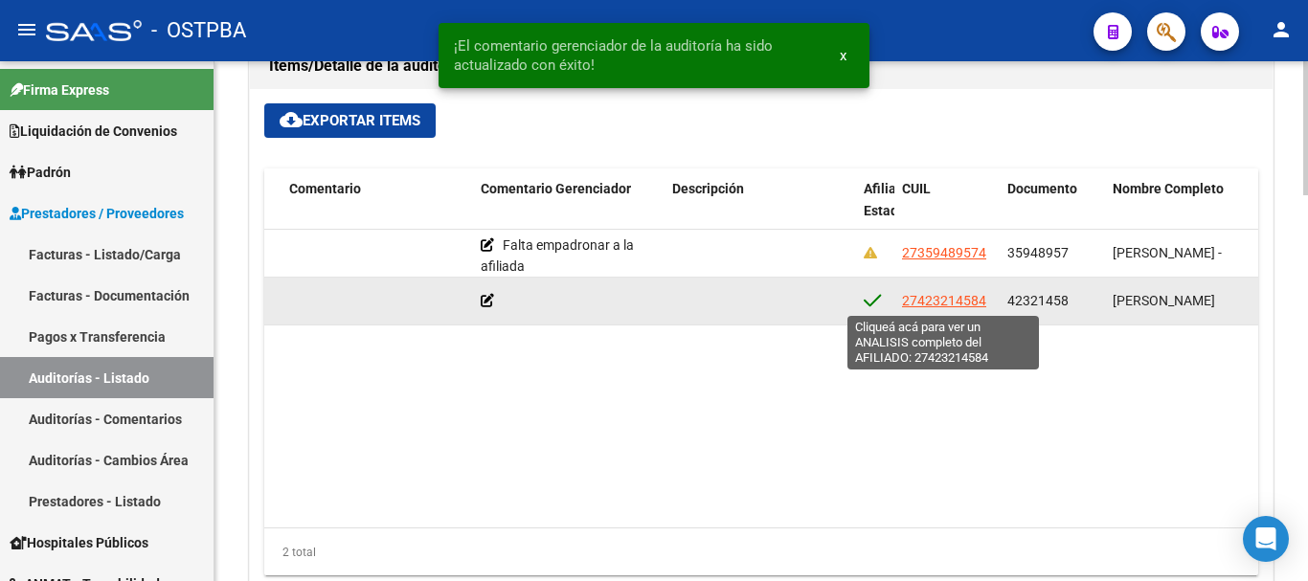
click at [937, 296] on span "27423214584" at bounding box center [944, 300] width 84 height 15
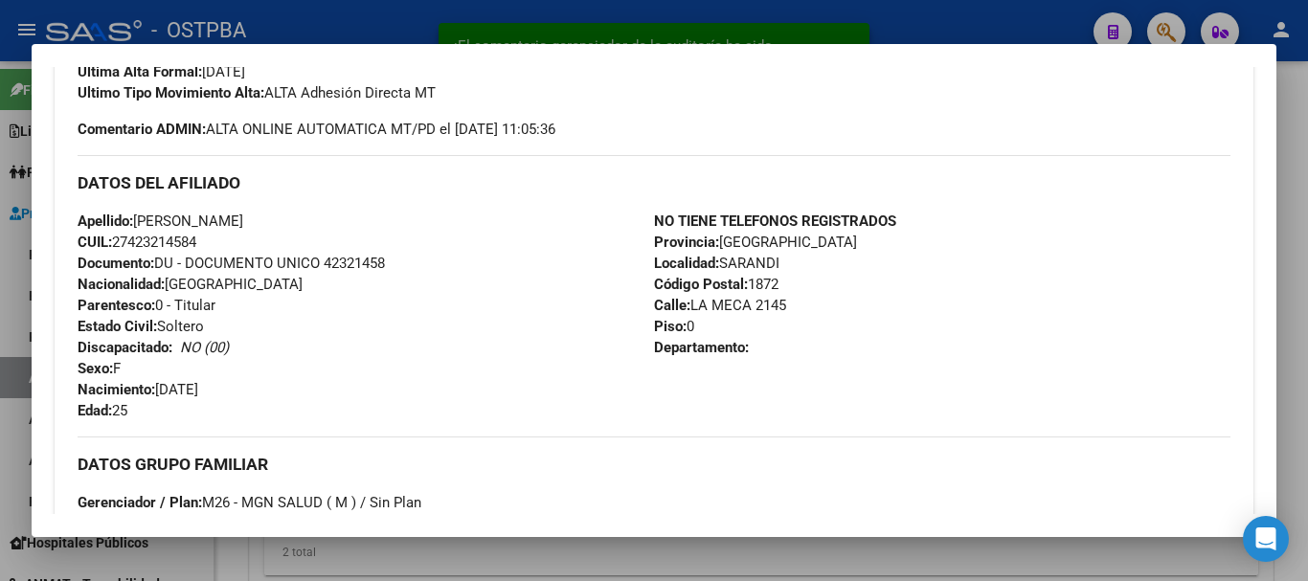
scroll to position [1016, 0]
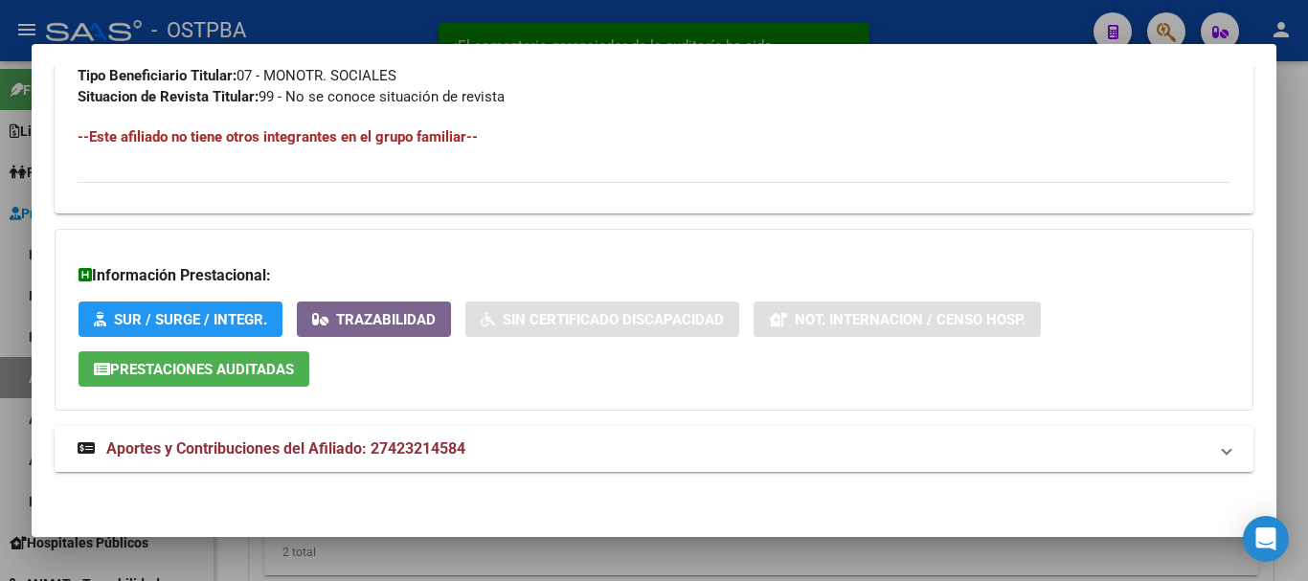
click at [384, 462] on mat-expansion-panel-header "Aportes y Contribuciones del Afiliado: 27423214584" at bounding box center [654, 449] width 1198 height 46
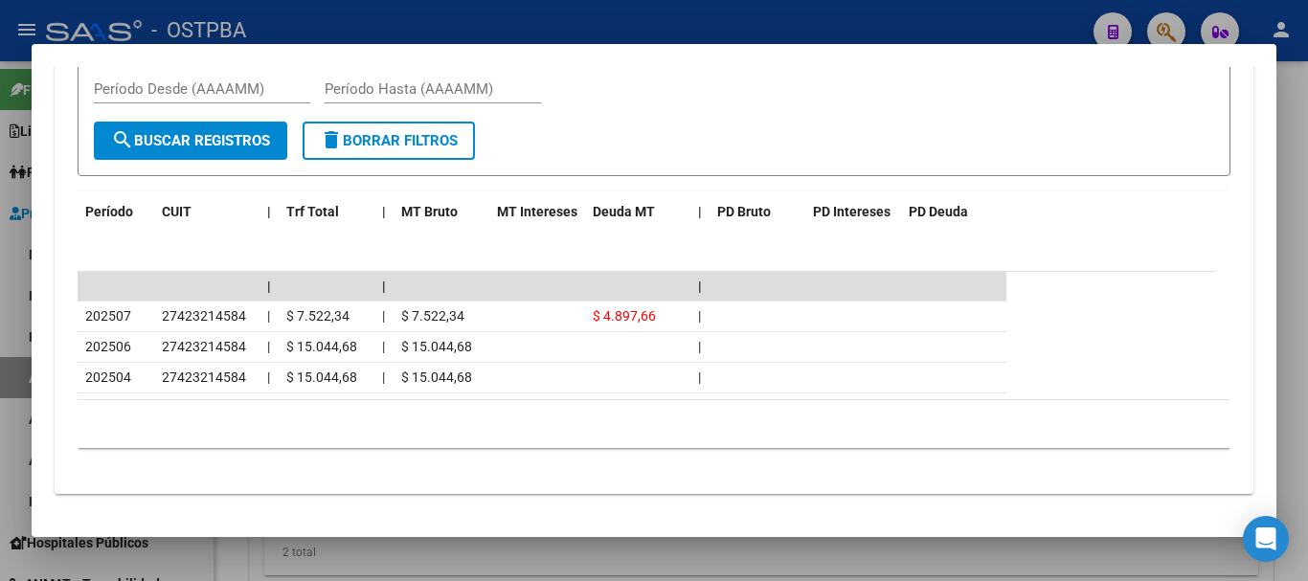
scroll to position [1663, 0]
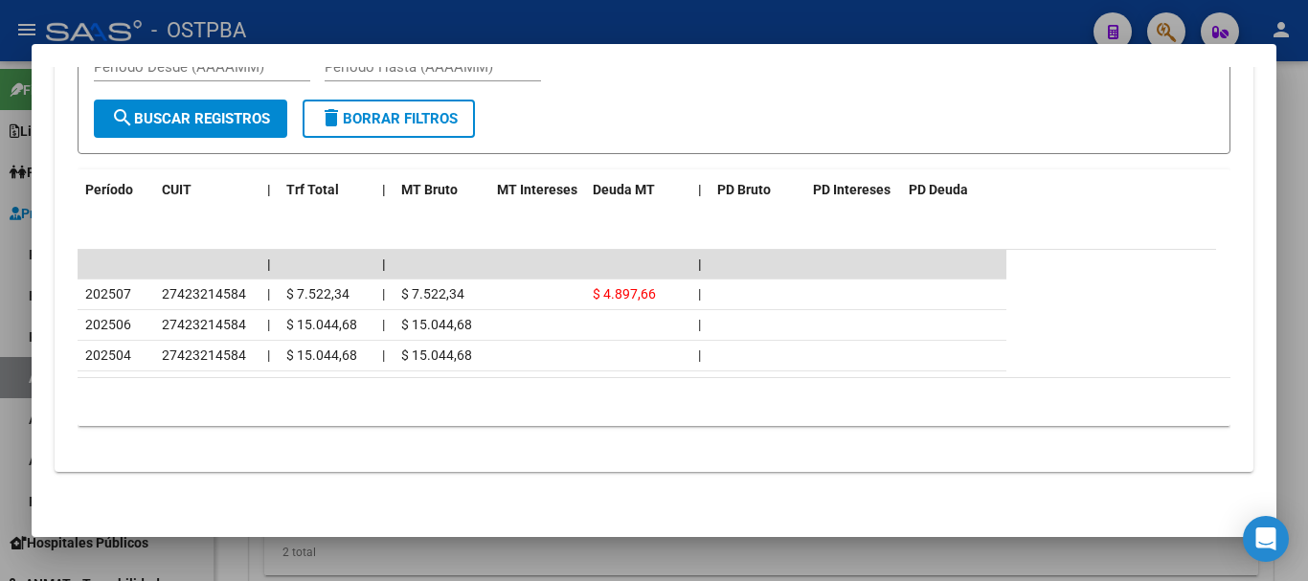
click at [622, 26] on div at bounding box center [654, 290] width 1308 height 581
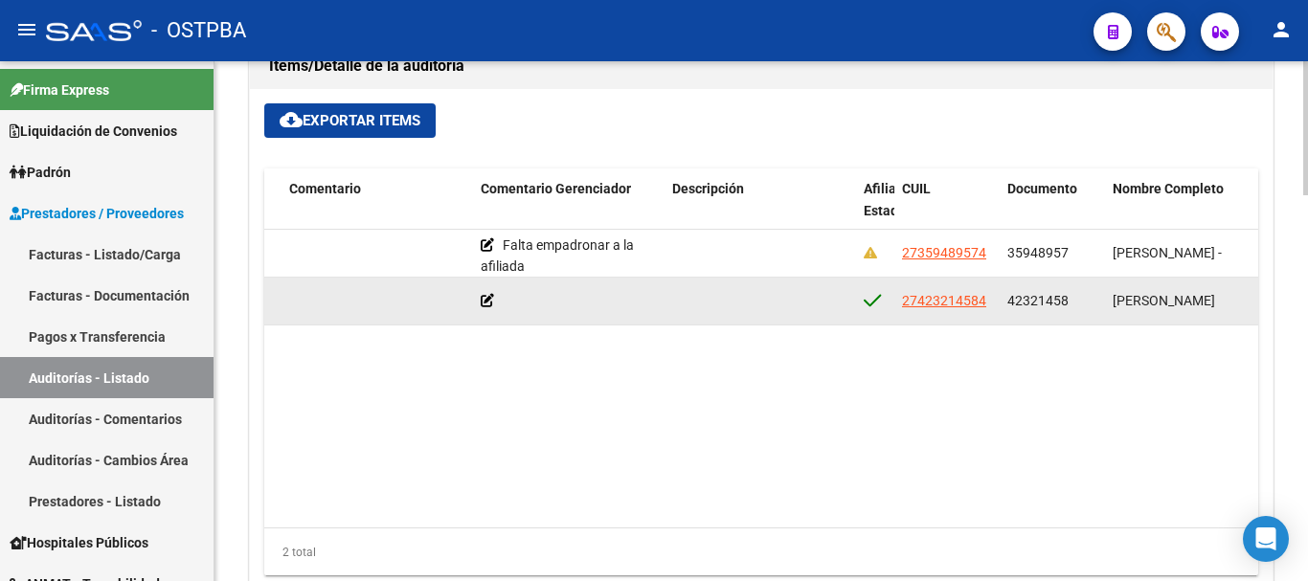
click at [483, 298] on icon at bounding box center [487, 300] width 13 height 13
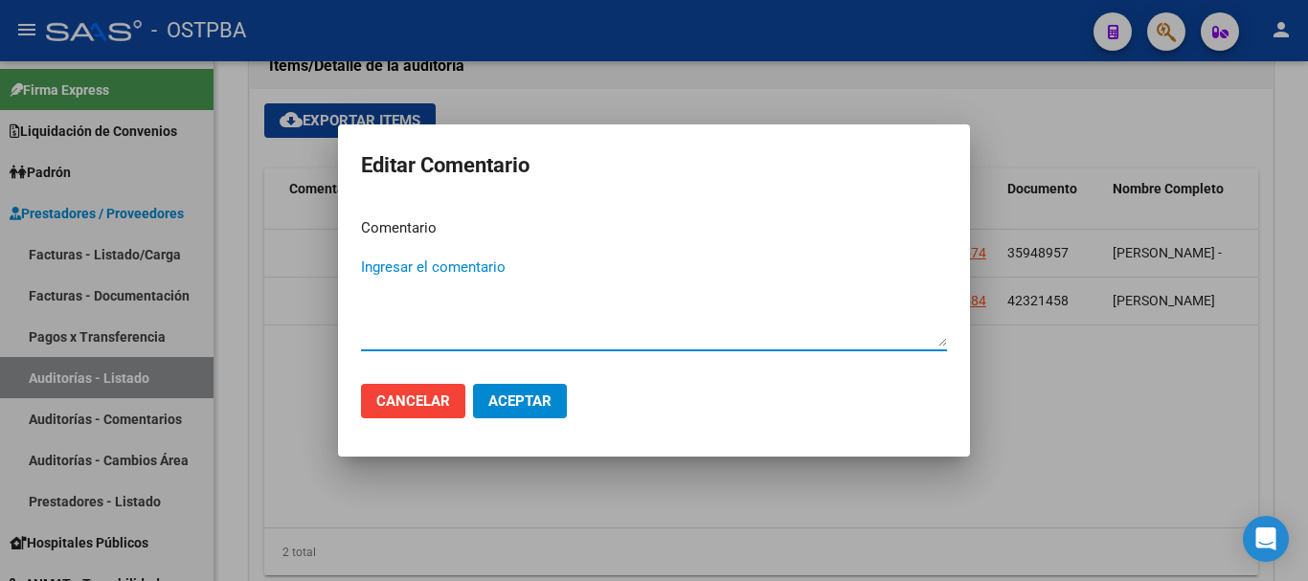
type textarea "a"
type textarea "Aceptamos el debito"
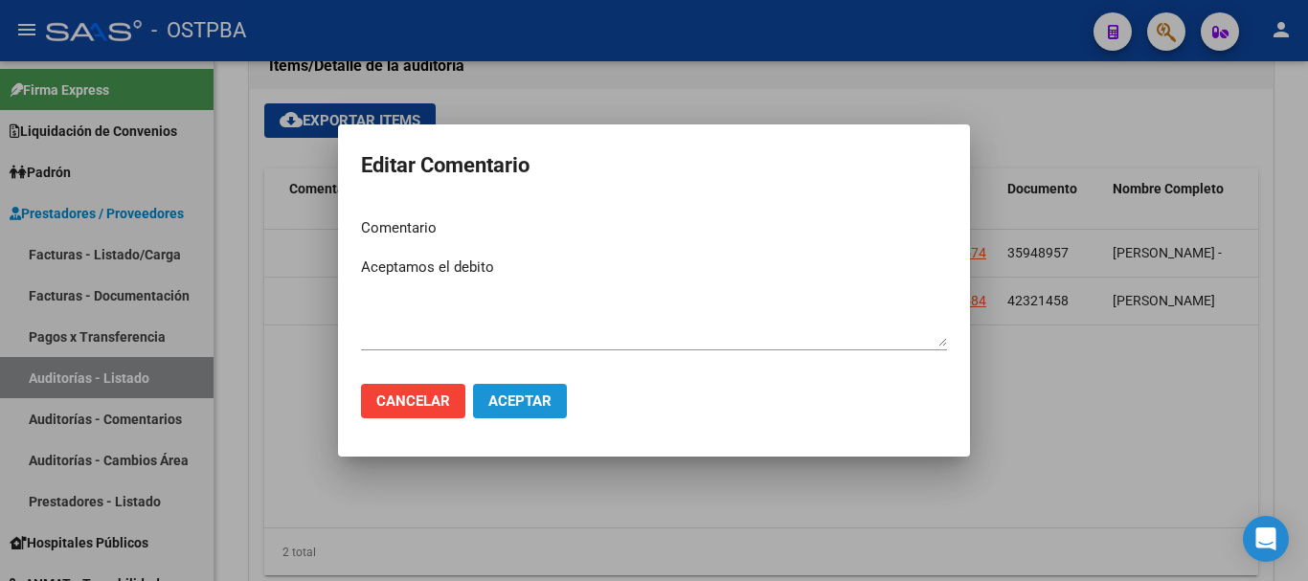
click at [551, 407] on button "Aceptar" at bounding box center [520, 401] width 94 height 34
